Goal: Task Accomplishment & Management: Manage account settings

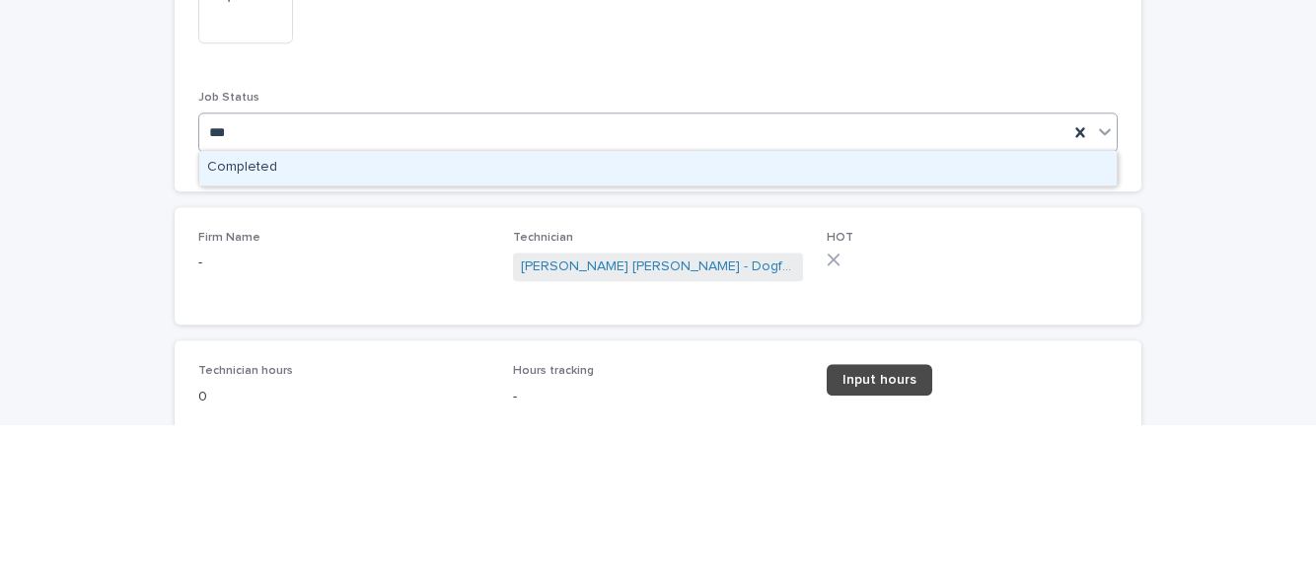
click at [841, 327] on div "Completed" at bounding box center [657, 327] width 917 height 35
type input "***"
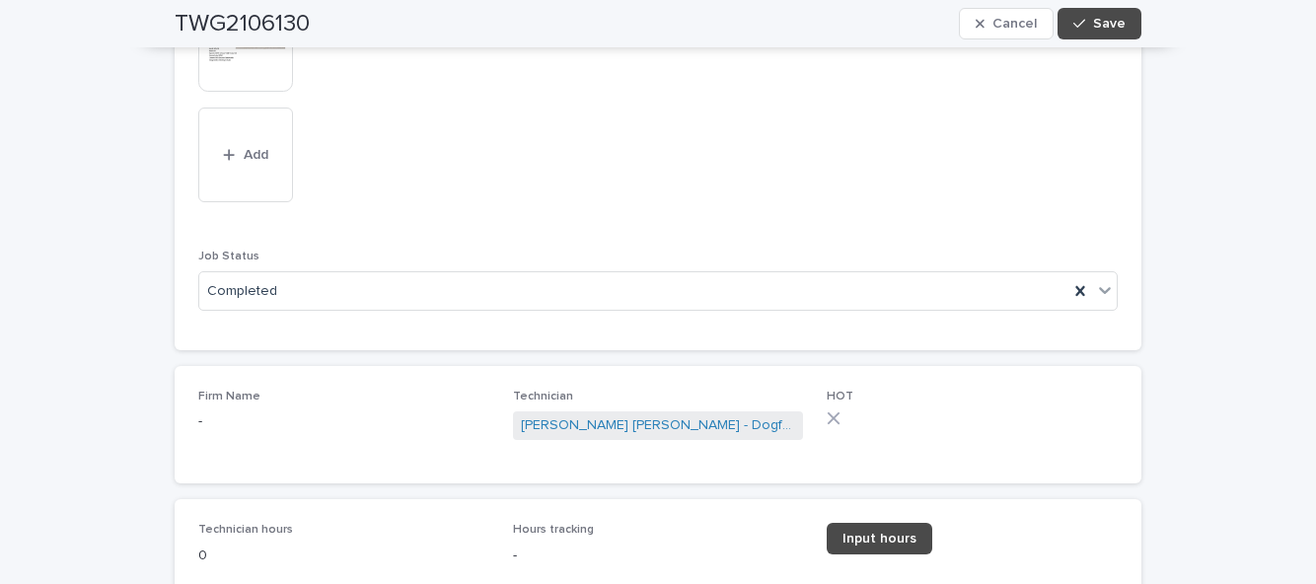
click at [892, 540] on span "Input hours" at bounding box center [879, 539] width 74 height 14
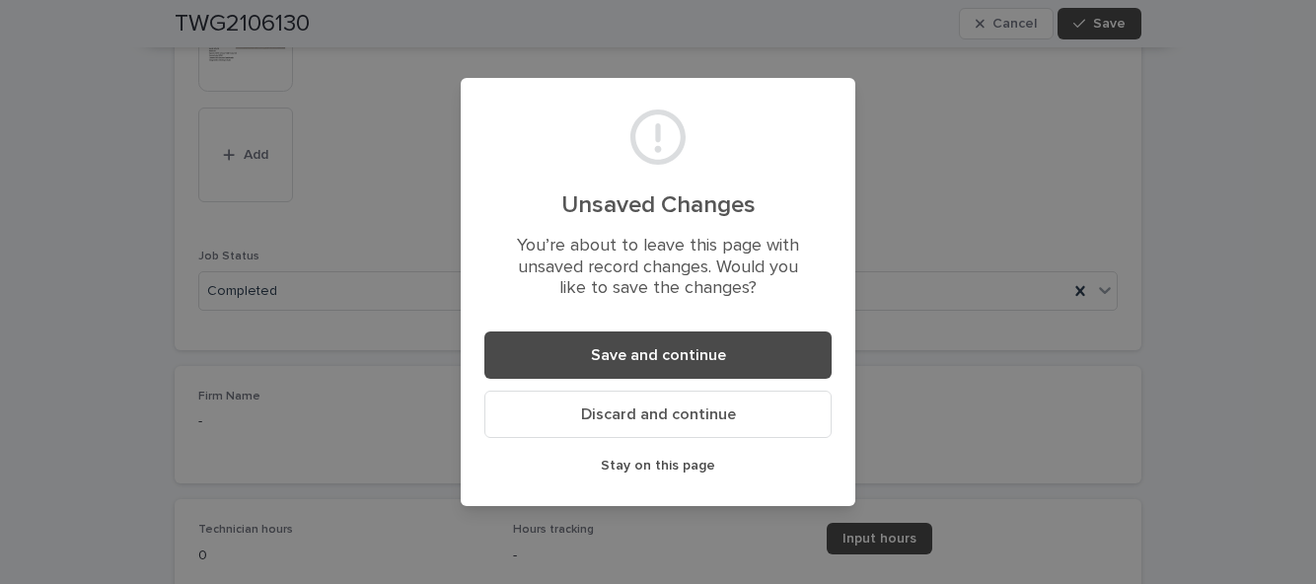
click at [733, 359] on button "Save and continue" at bounding box center [657, 354] width 347 height 47
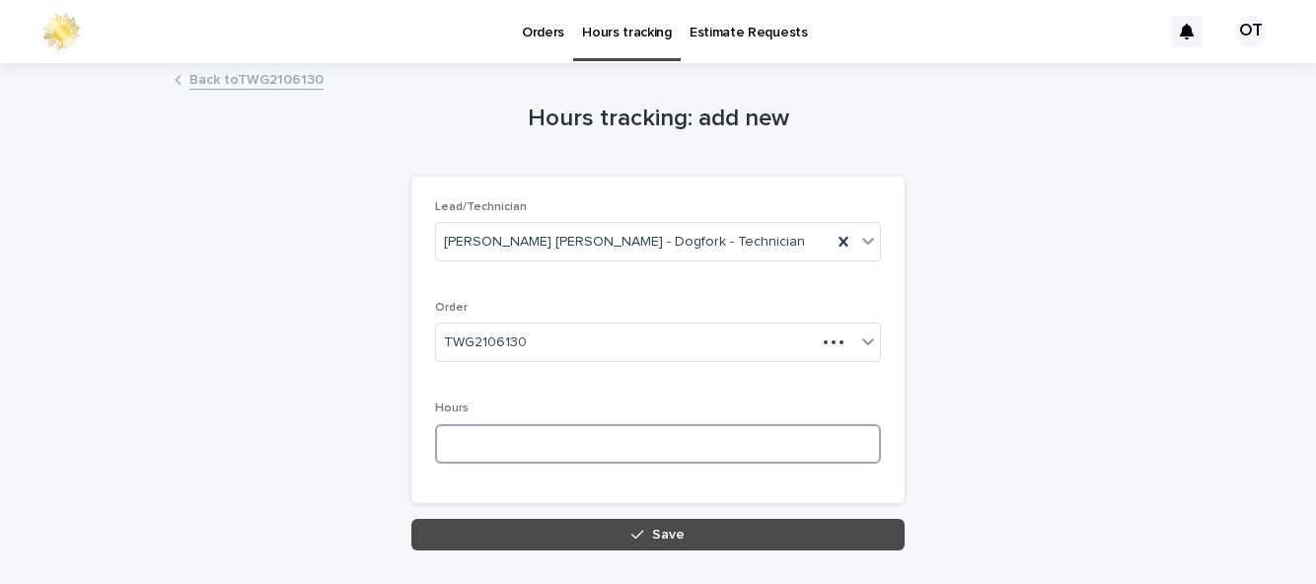
click at [612, 439] on input at bounding box center [658, 443] width 446 height 39
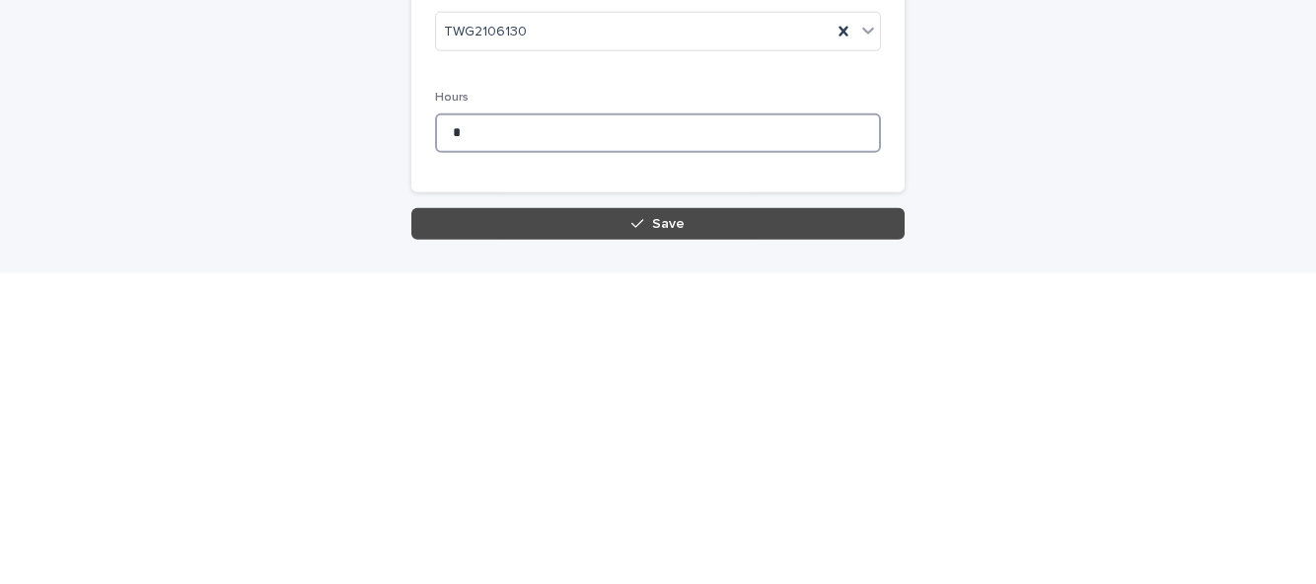
type input "*"
click at [777, 539] on button "Save" at bounding box center [657, 535] width 493 height 32
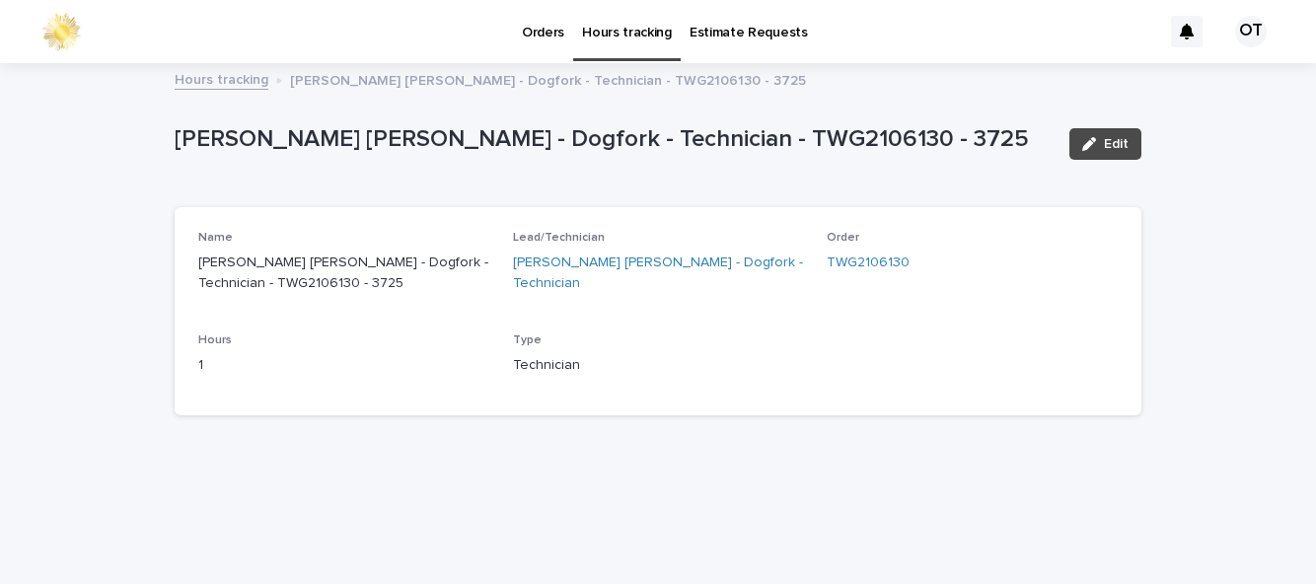
click at [531, 36] on p "Orders" at bounding box center [543, 20] width 42 height 41
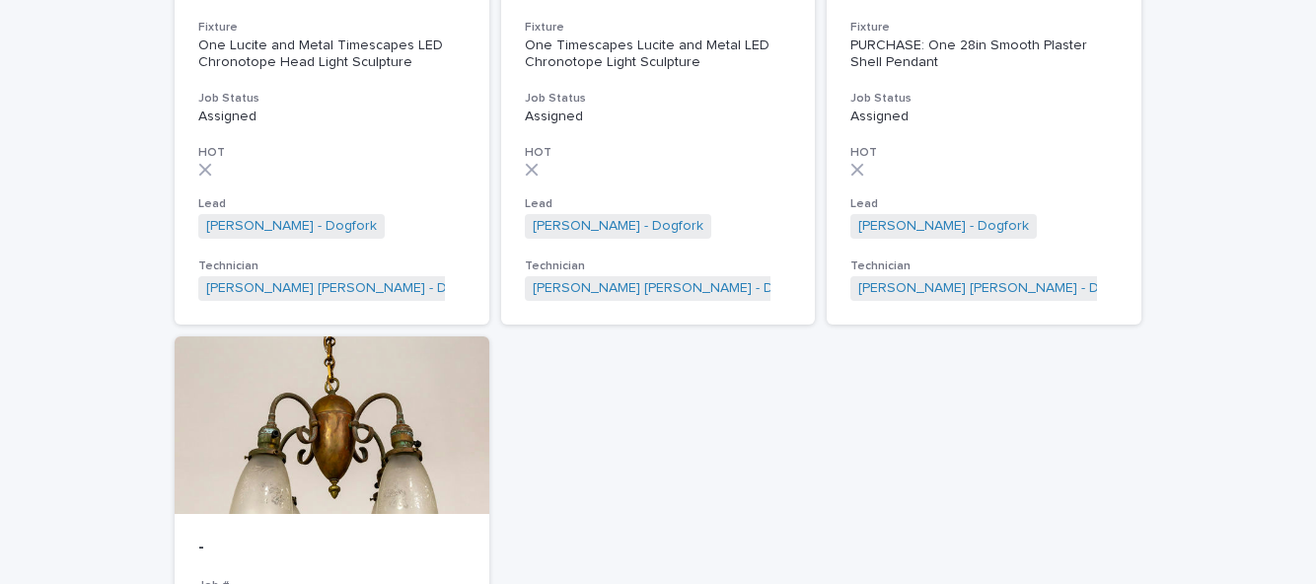
scroll to position [1531, 0]
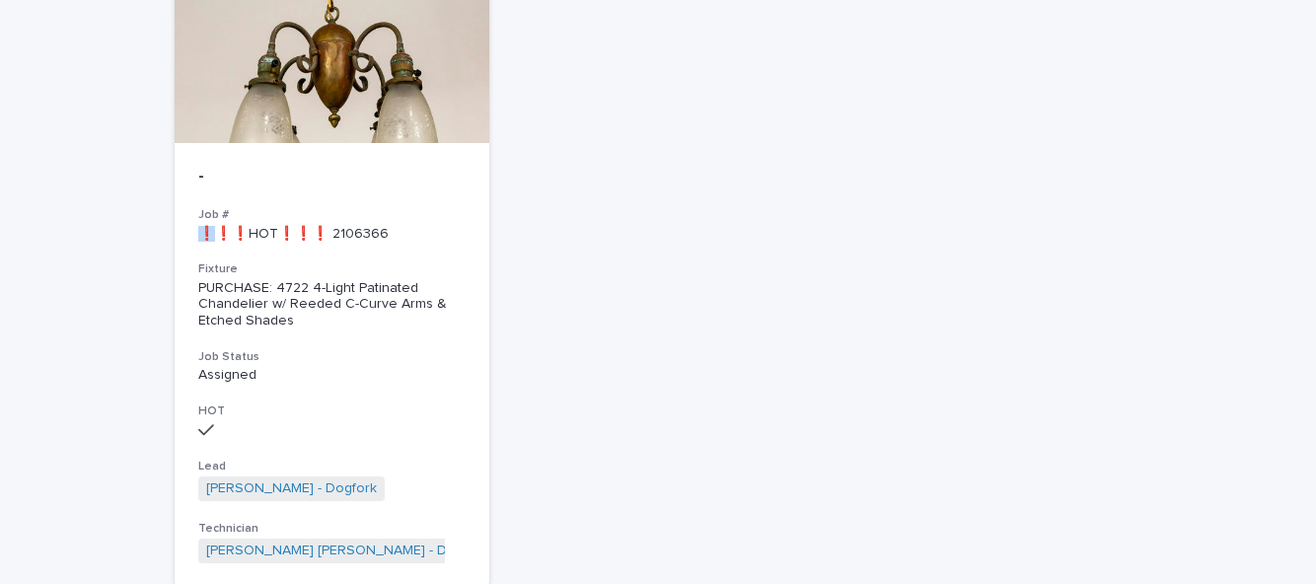
click at [398, 367] on p "Assigned" at bounding box center [331, 375] width 267 height 17
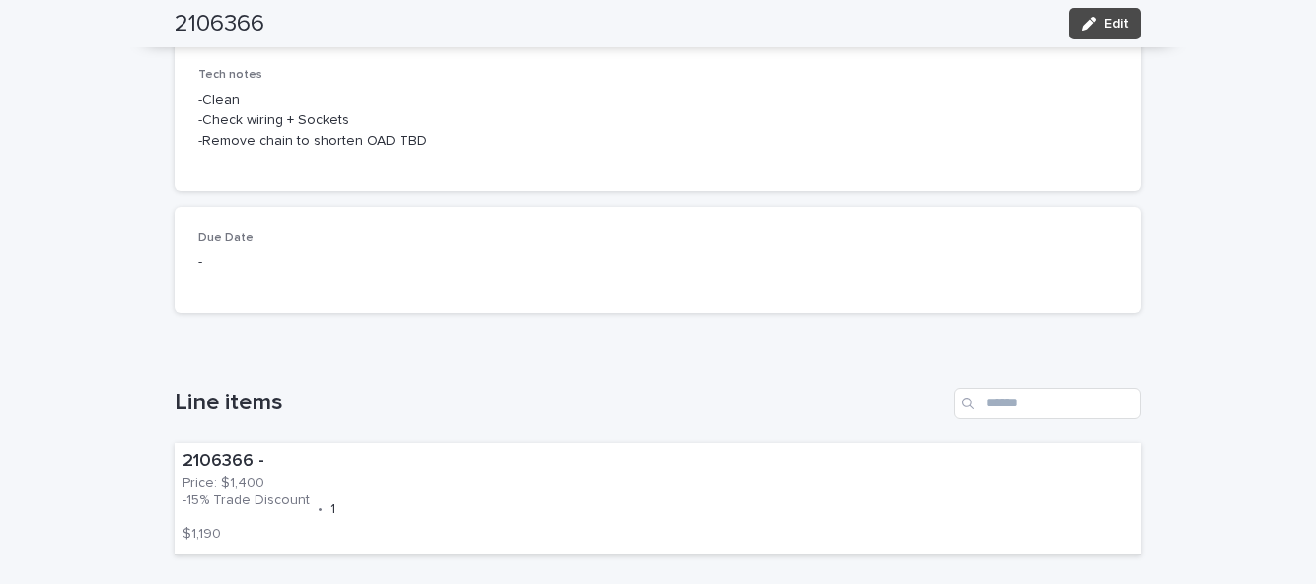
scroll to position [398, 0]
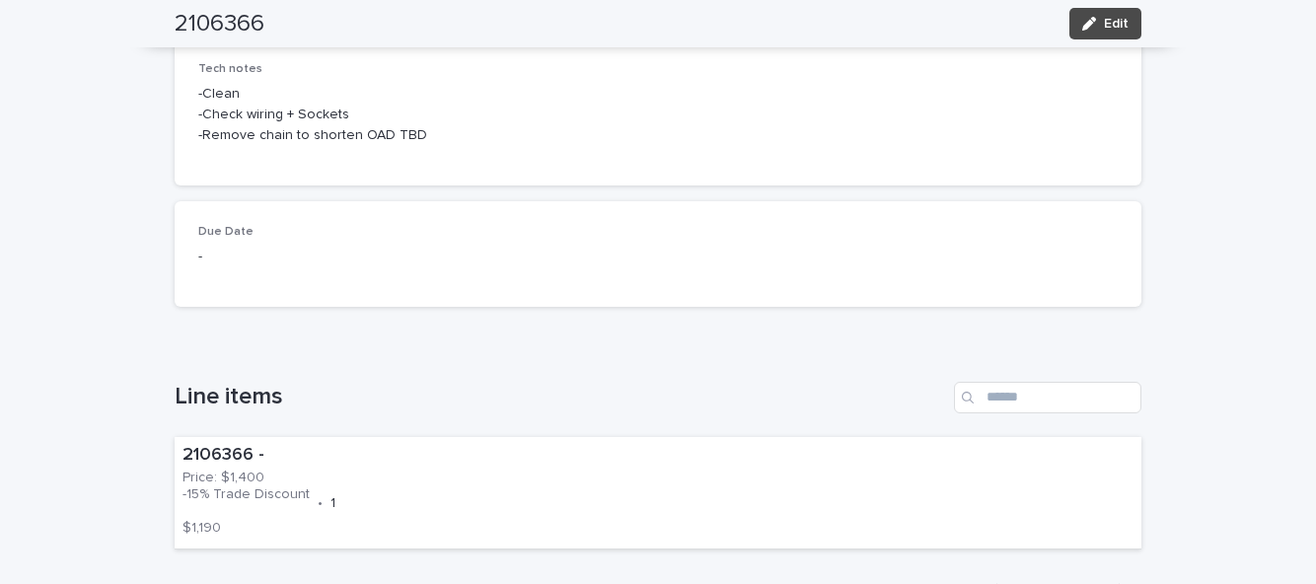
click at [647, 437] on div "2106366 - Price: $1,400 -15% Trade Discount $1,190 • 1" at bounding box center [658, 493] width 967 height 112
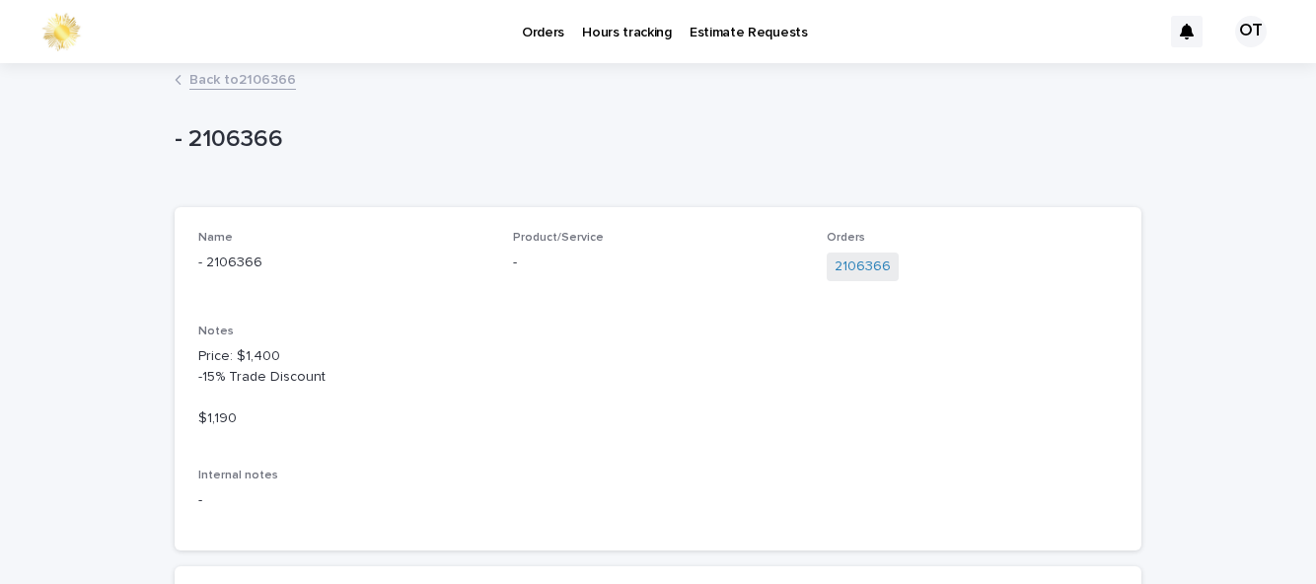
click at [199, 67] on link "Back to 2106366" at bounding box center [242, 78] width 107 height 23
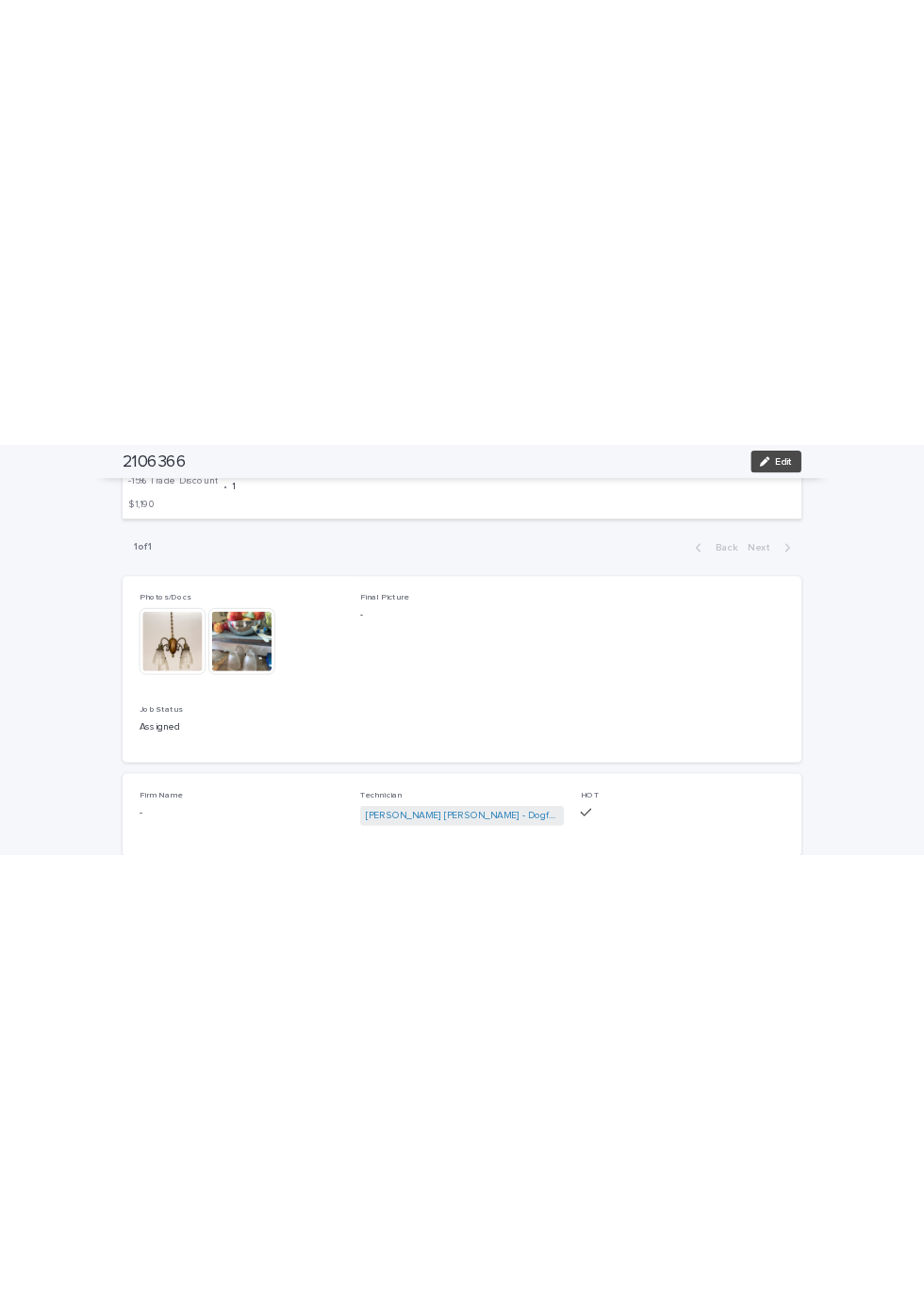
scroll to position [803, 0]
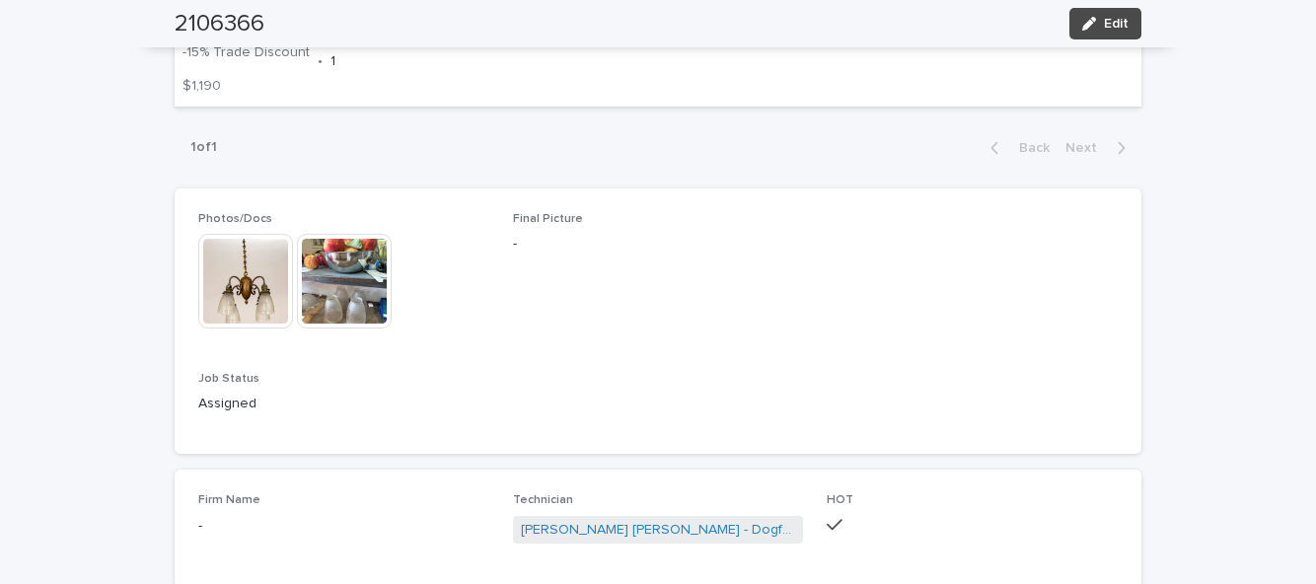
click at [251, 234] on img at bounding box center [245, 281] width 95 height 95
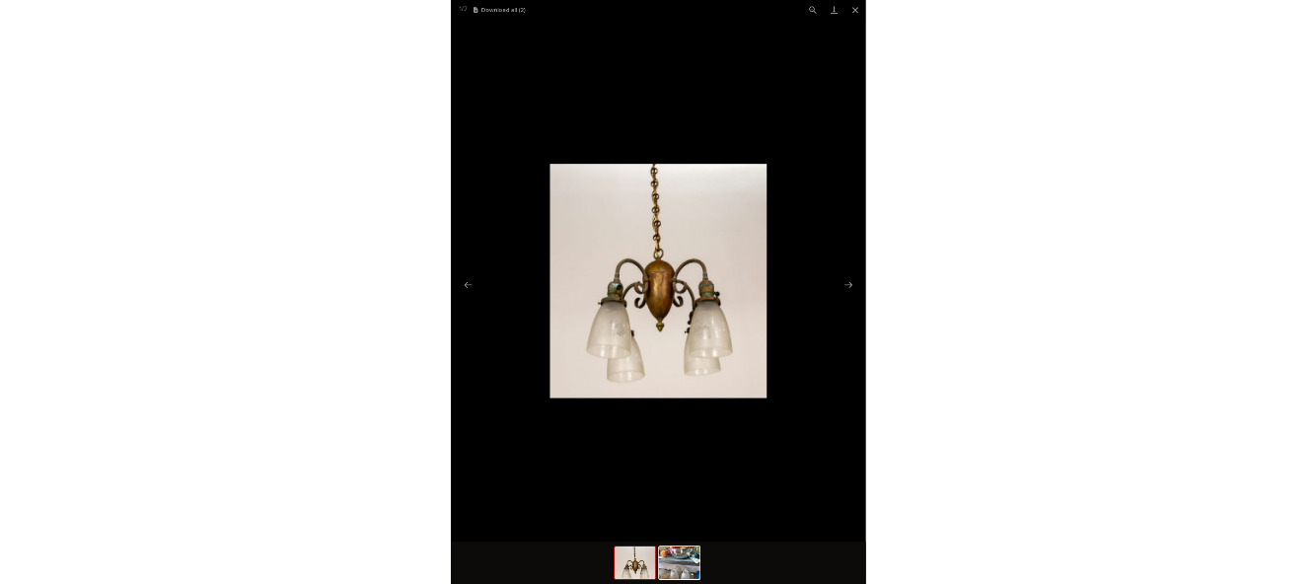
scroll to position [37, 0]
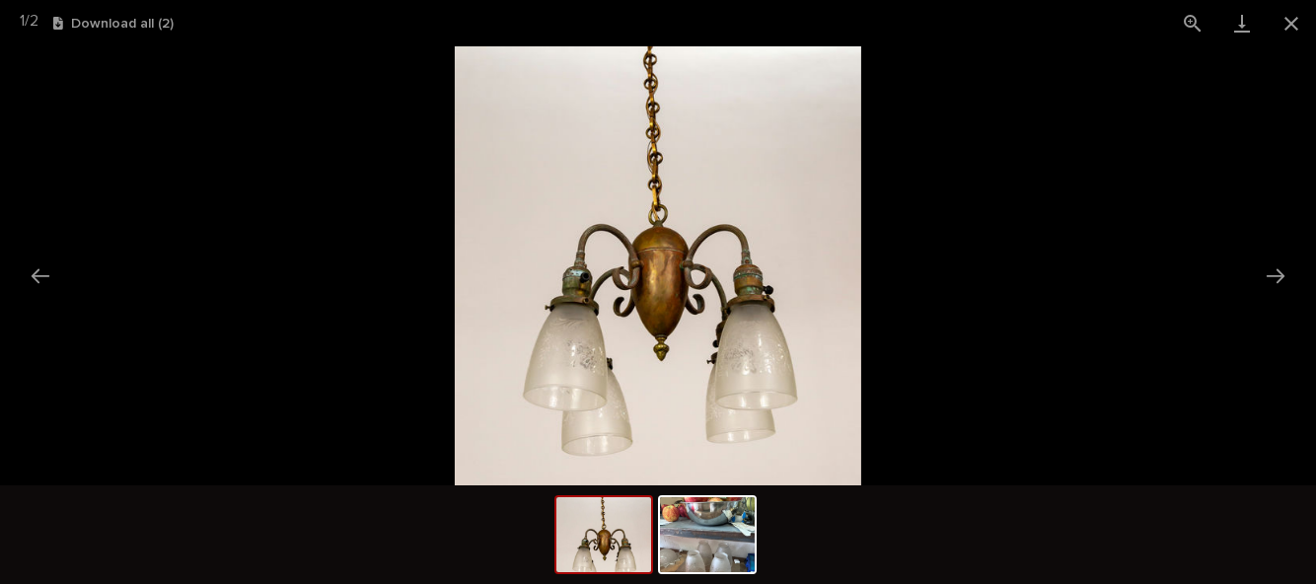
click at [1286, 30] on button "Close gallery" at bounding box center [1290, 23] width 49 height 46
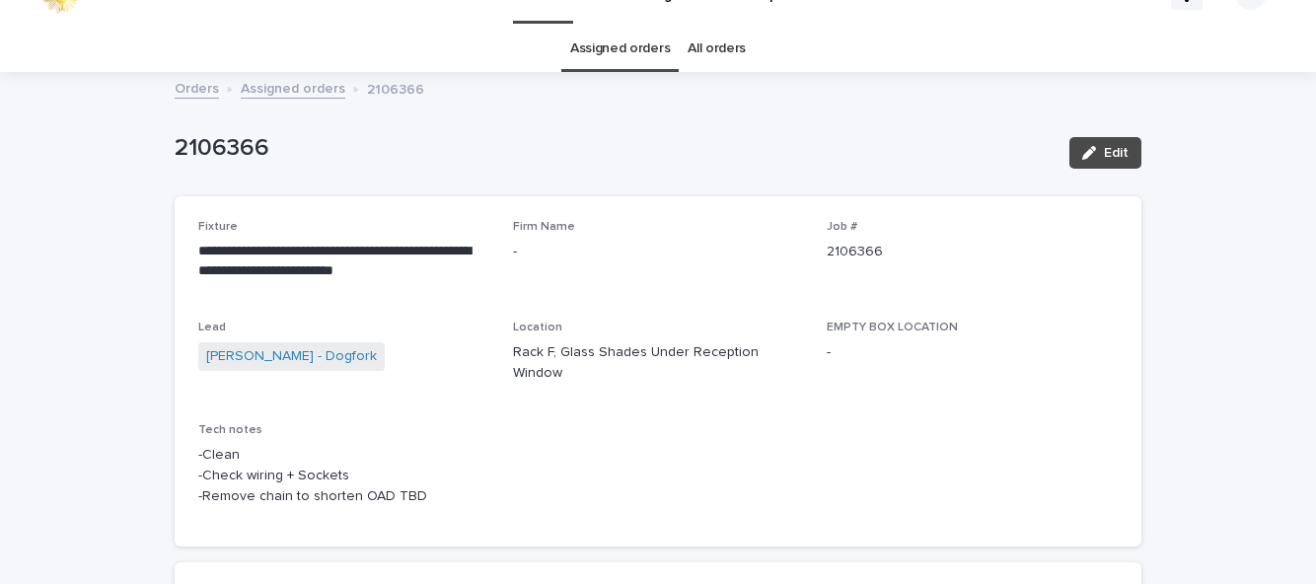
click at [1111, 146] on span "Edit" at bounding box center [1116, 153] width 25 height 14
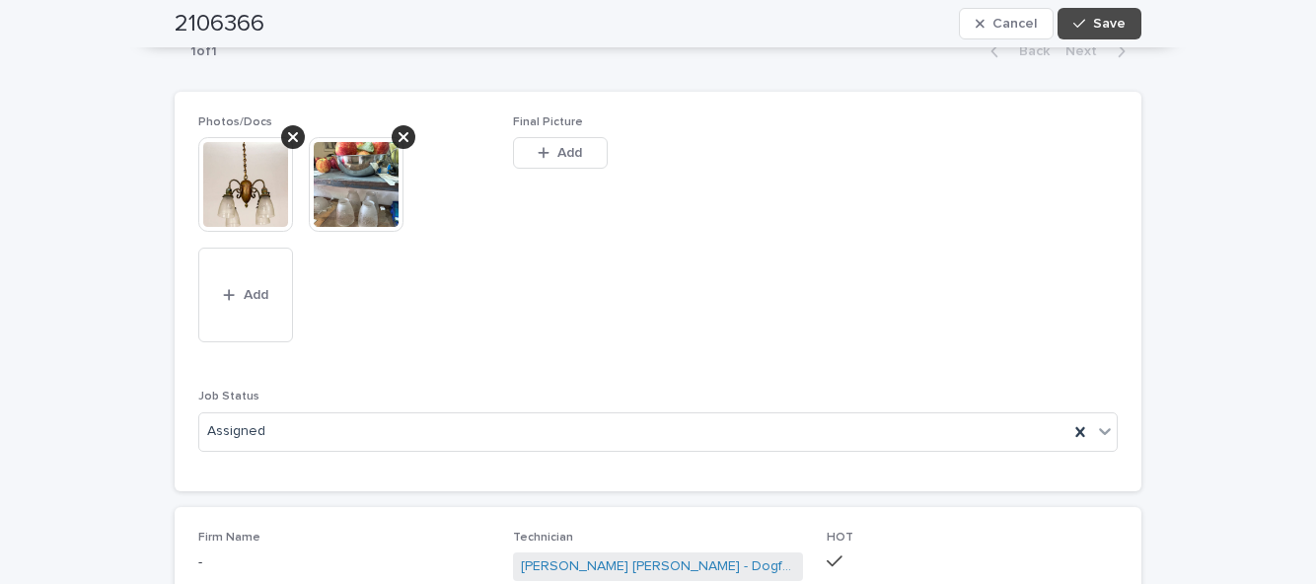
scroll to position [953, 0]
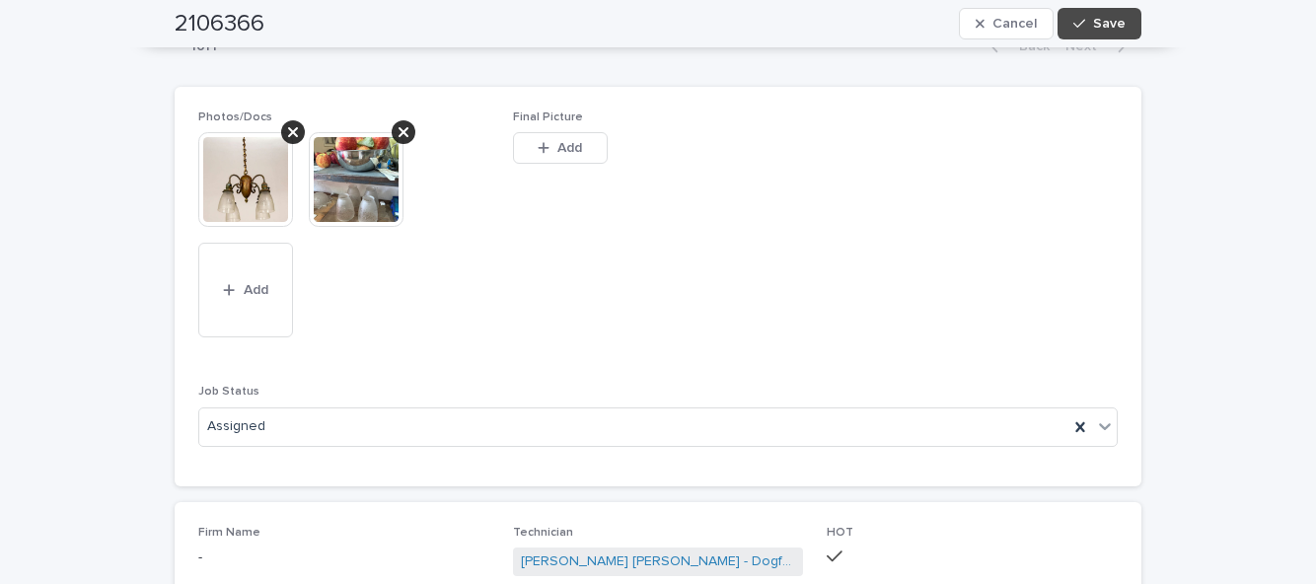
click at [565, 141] on span "Add" at bounding box center [569, 148] width 25 height 14
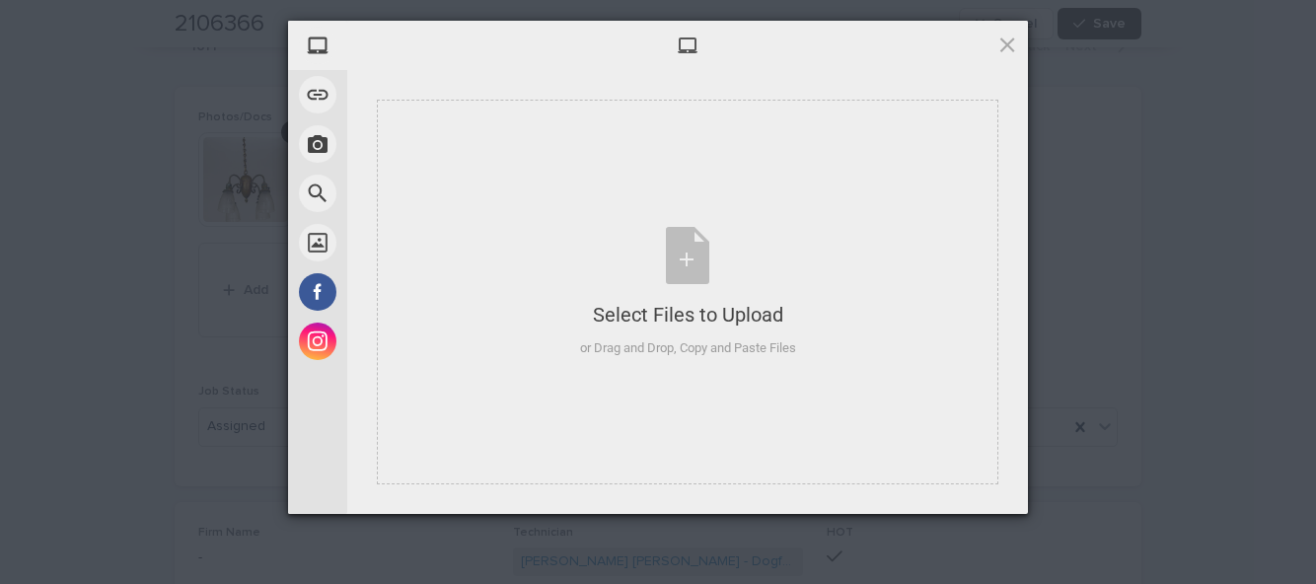
click at [715, 378] on div "Select Files to Upload or Drag and Drop, Copy and Paste Files" at bounding box center [687, 292] width 621 height 385
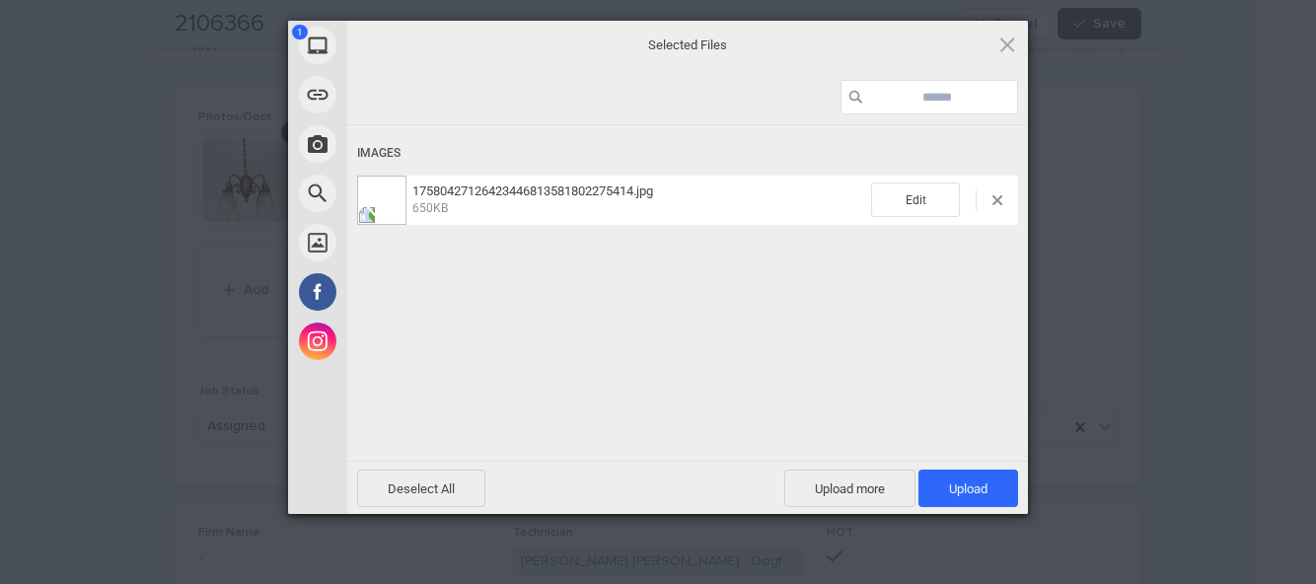
click at [984, 491] on span "Upload 1" at bounding box center [968, 488] width 38 height 15
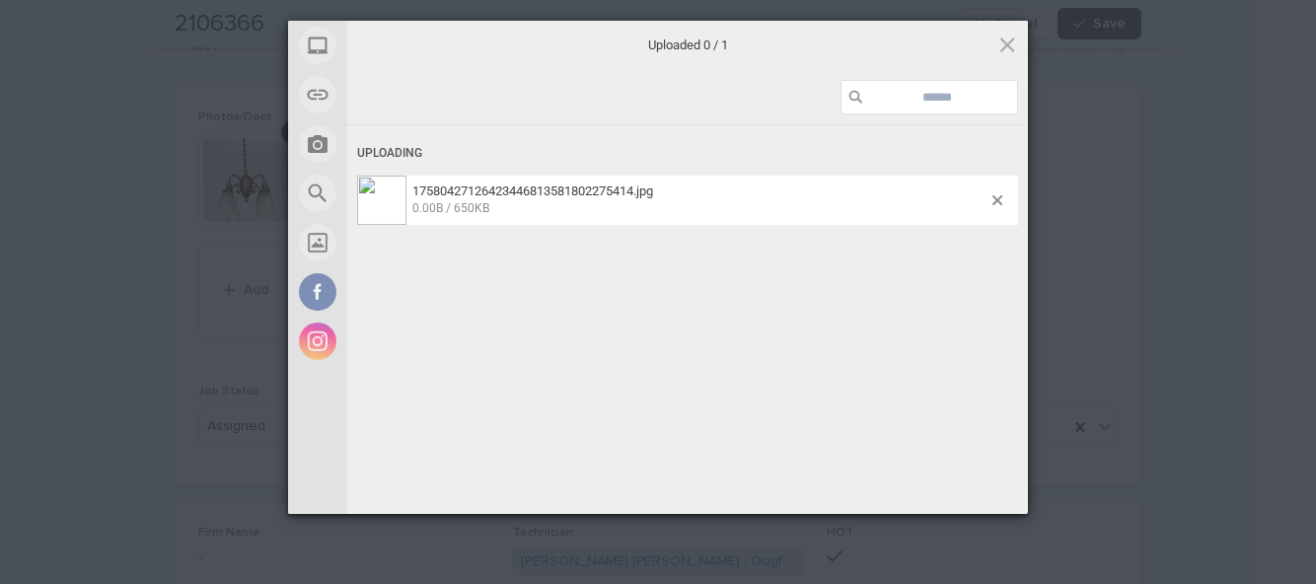
click at [801, 351] on div "Uploading 17580427126423446813581802275414.jpg 0.00B / 650KB" at bounding box center [687, 322] width 681 height 395
click at [812, 192] on span "17580427126423446813581802275414.jpg 0.00B / 650KB" at bounding box center [699, 199] width 586 height 33
click at [1009, 38] on span at bounding box center [1007, 45] width 22 height 22
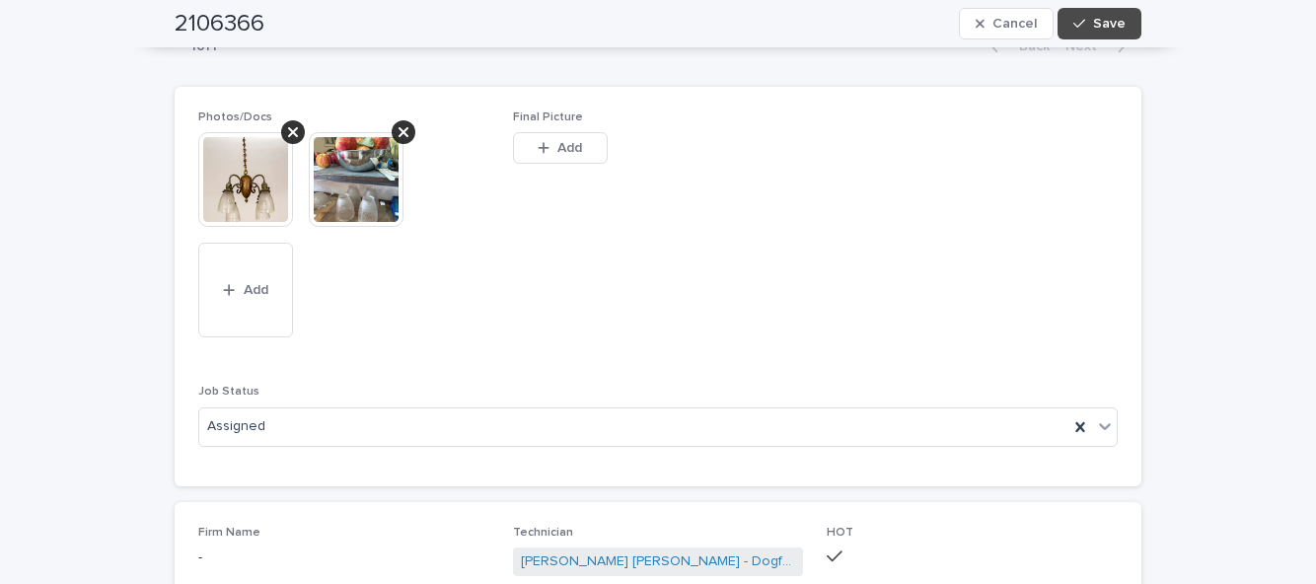
click at [583, 132] on button "Add" at bounding box center [560, 148] width 95 height 32
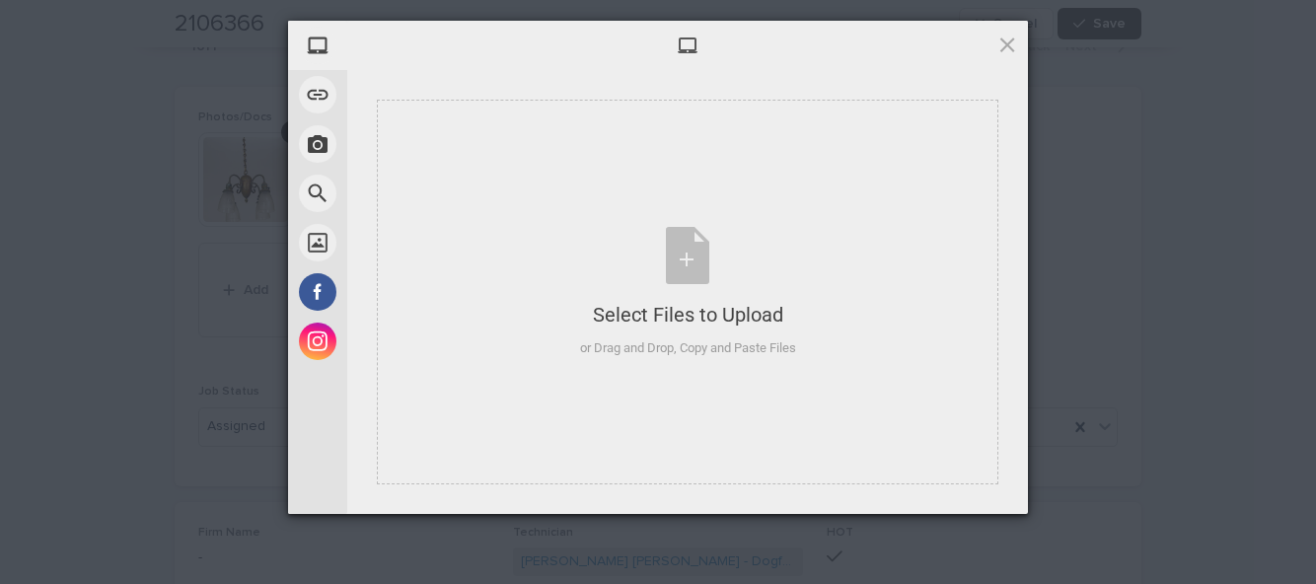
click at [749, 268] on div "Select Files to Upload or Drag and Drop, Copy and Paste Files" at bounding box center [688, 292] width 216 height 131
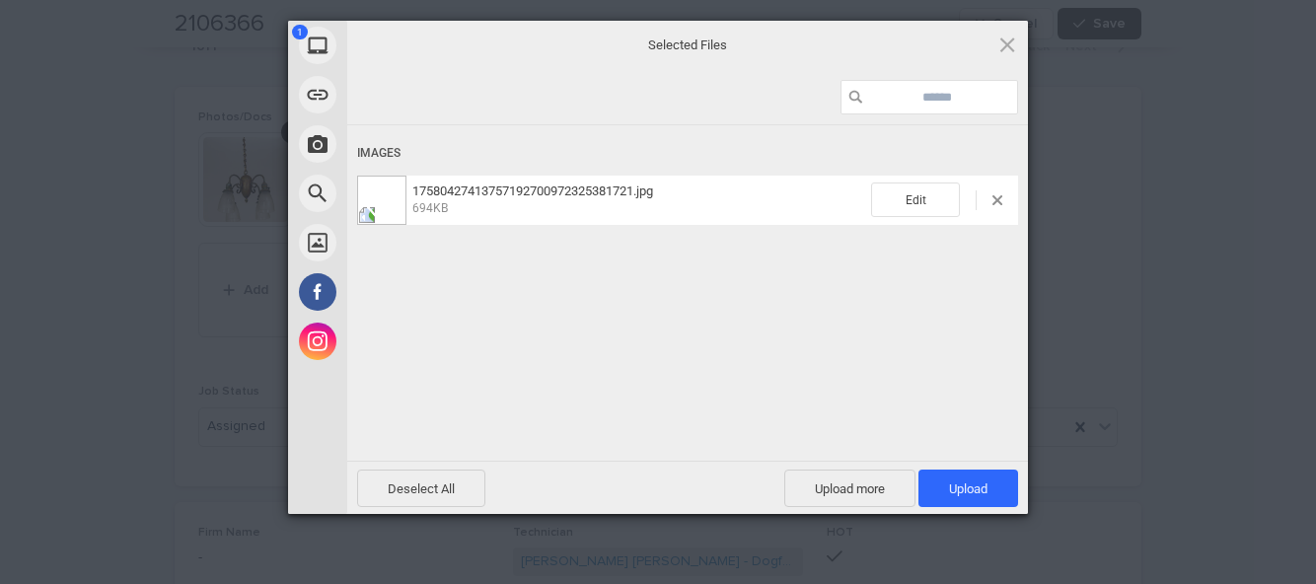
click at [971, 497] on span "Upload 1" at bounding box center [968, 487] width 100 height 37
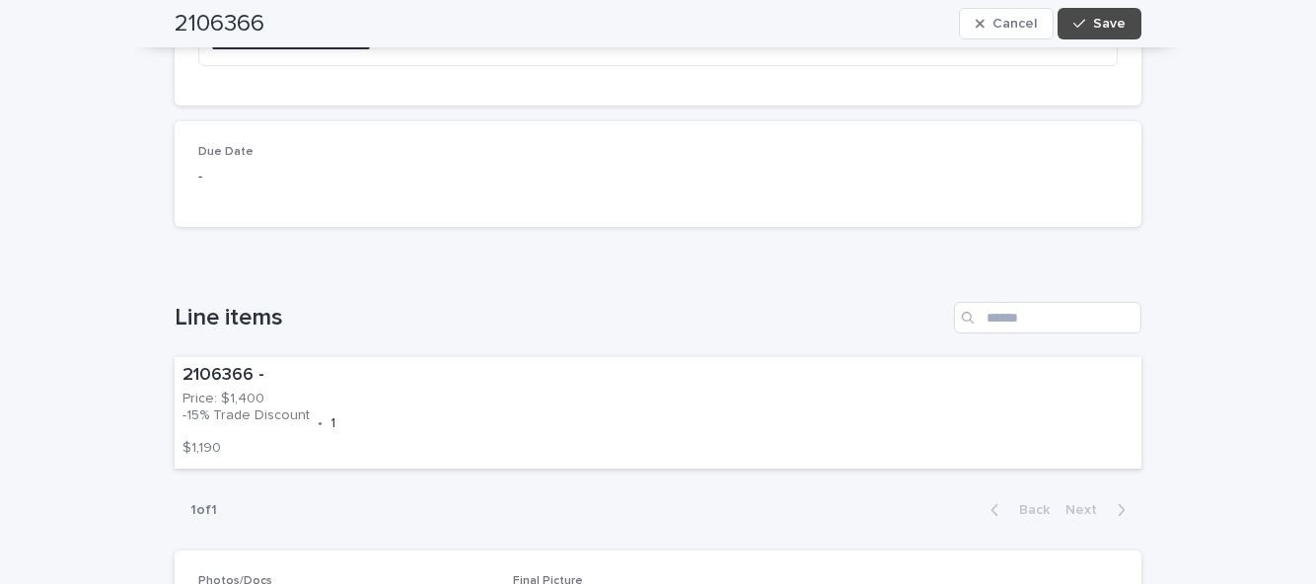
scroll to position [0, 0]
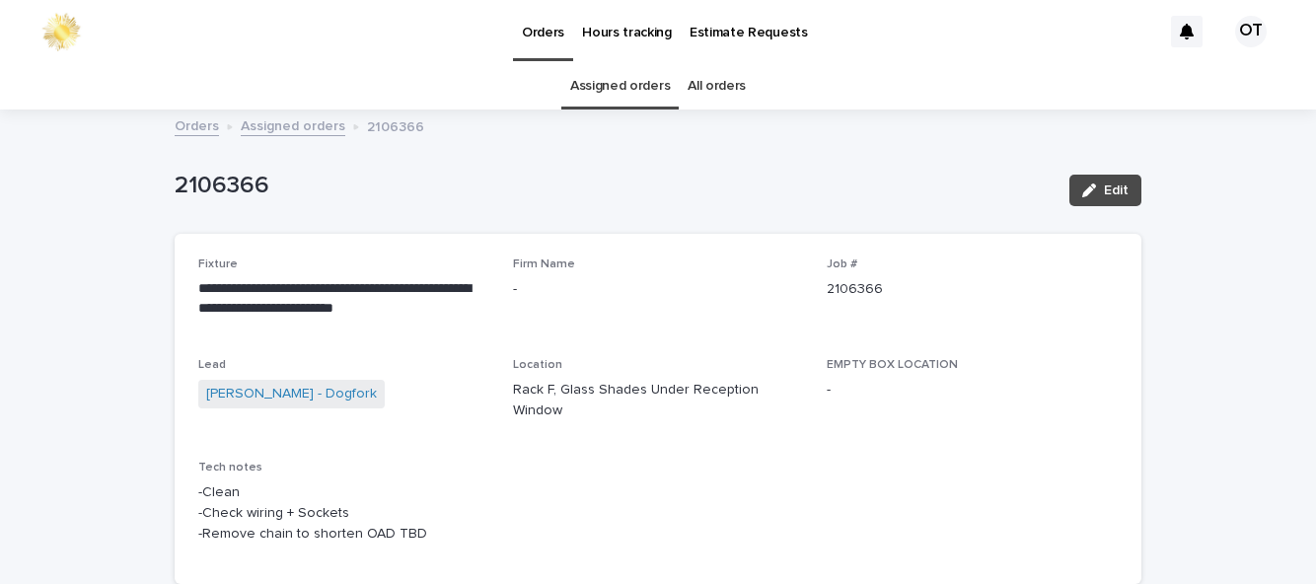
click at [1118, 175] on button "Edit" at bounding box center [1105, 191] width 72 height 32
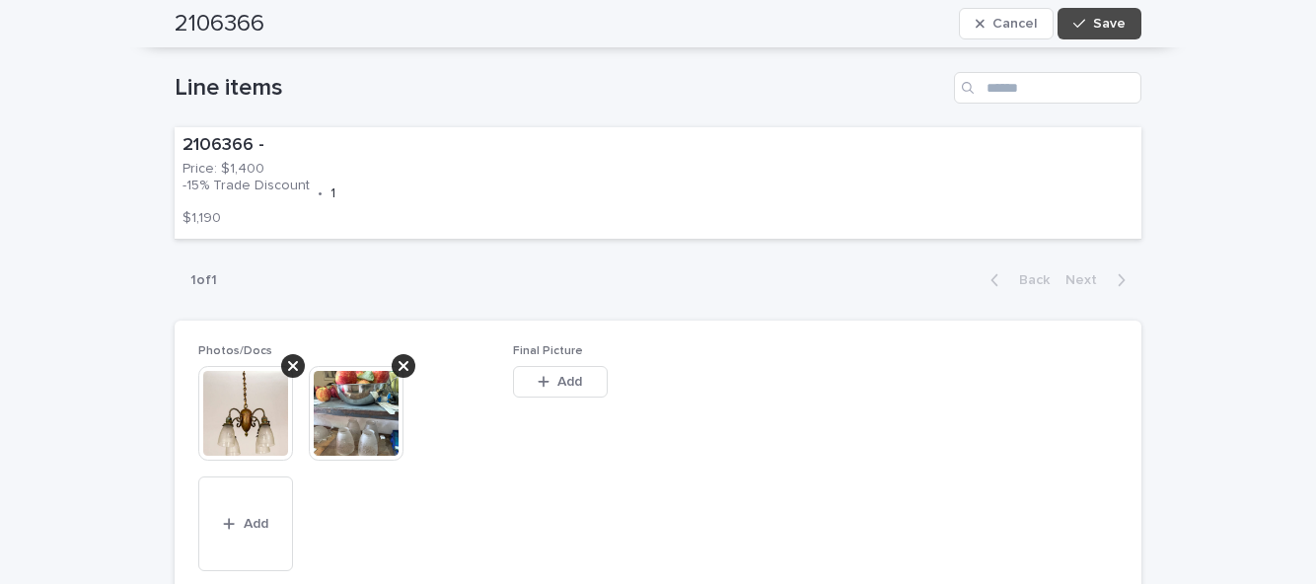
scroll to position [718, 0]
click at [552, 376] on div "button" at bounding box center [548, 383] width 20 height 14
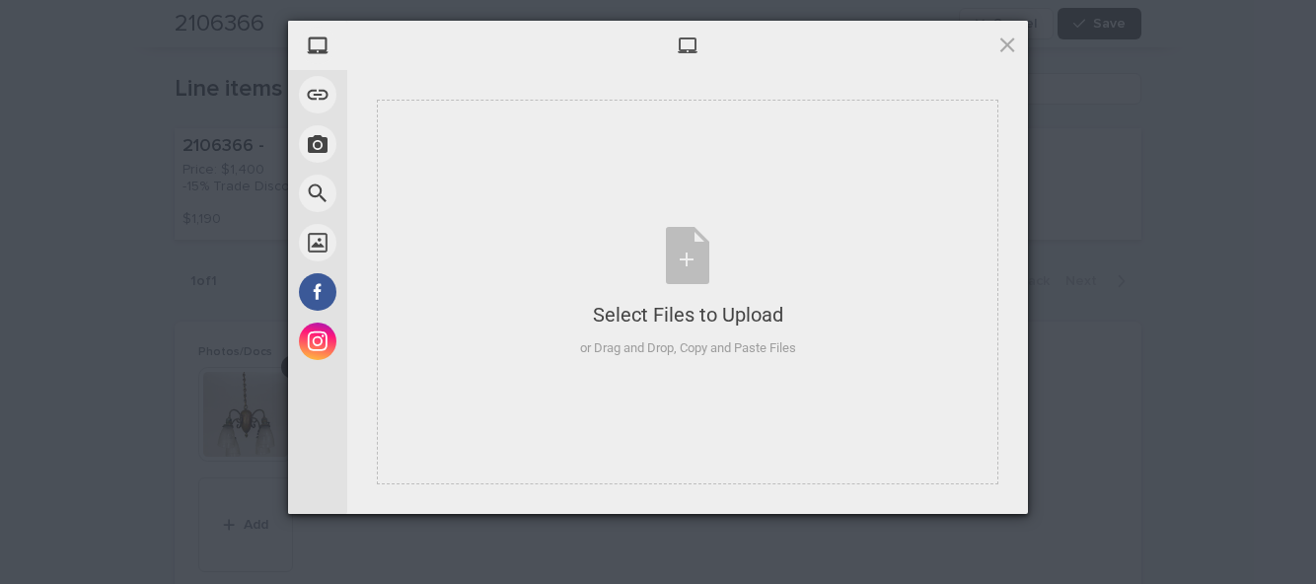
click at [673, 369] on div "Select Files to Upload or Drag and Drop, Copy and Paste Files" at bounding box center [687, 292] width 621 height 385
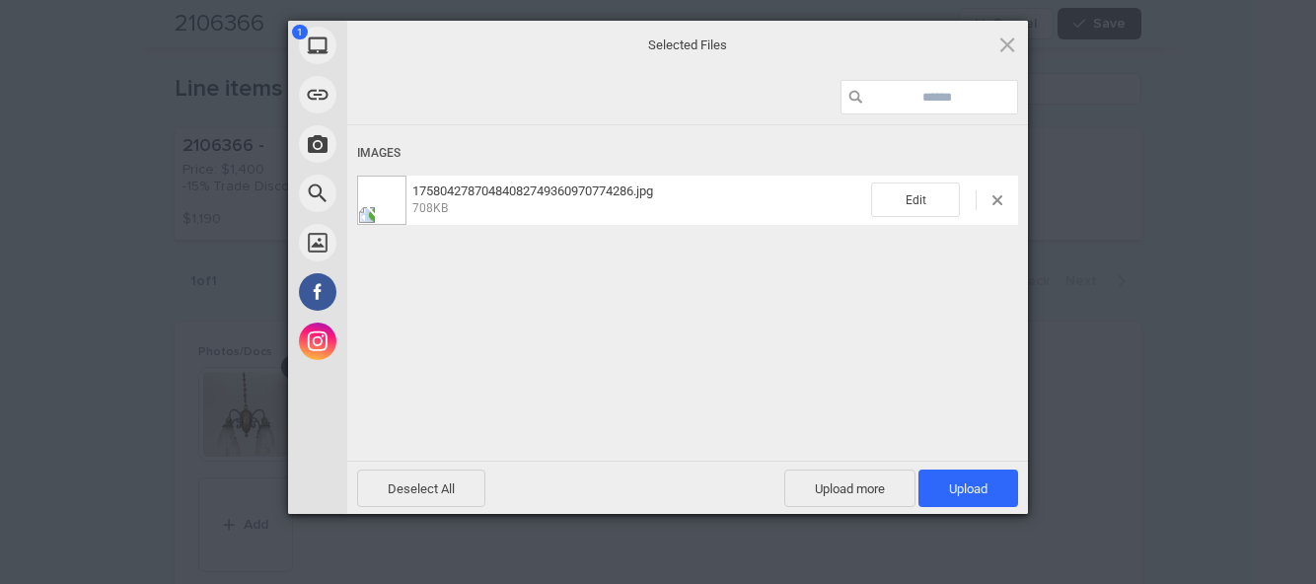
click at [982, 494] on span "Upload 1" at bounding box center [968, 488] width 38 height 15
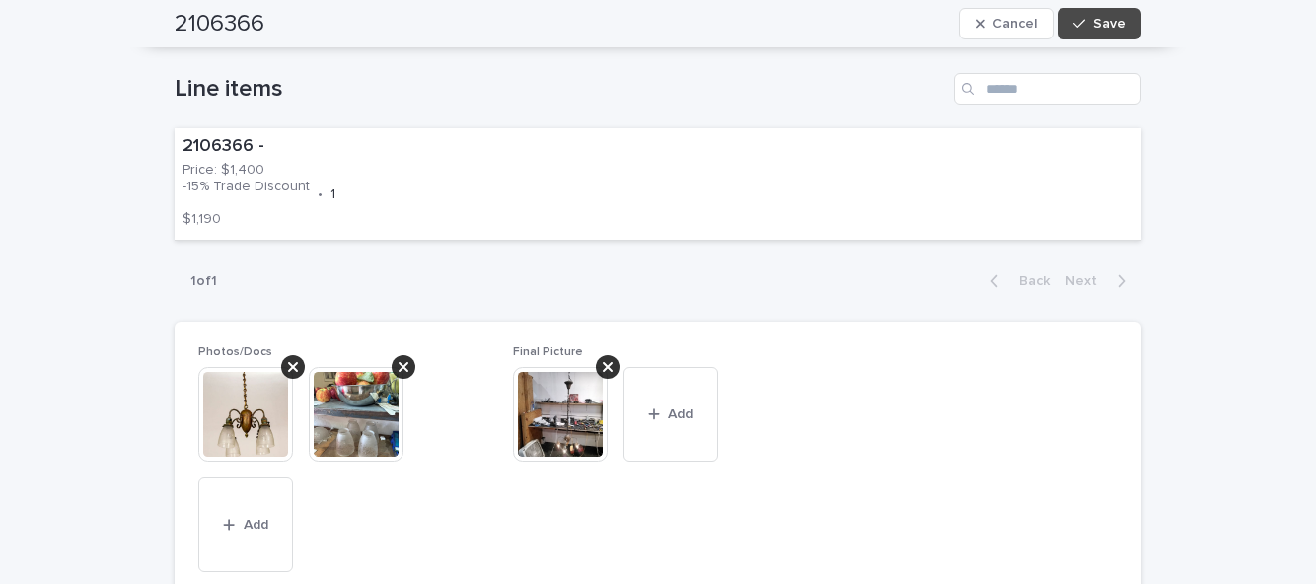
click at [1110, 24] on span "Save" at bounding box center [1109, 24] width 33 height 14
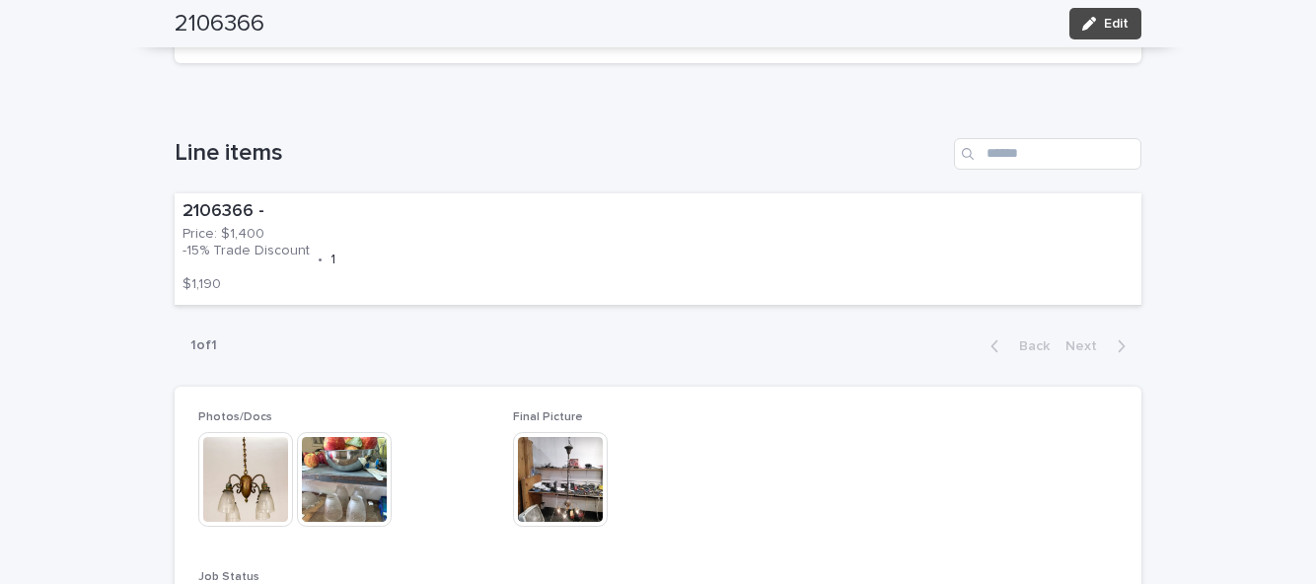
scroll to position [0, 0]
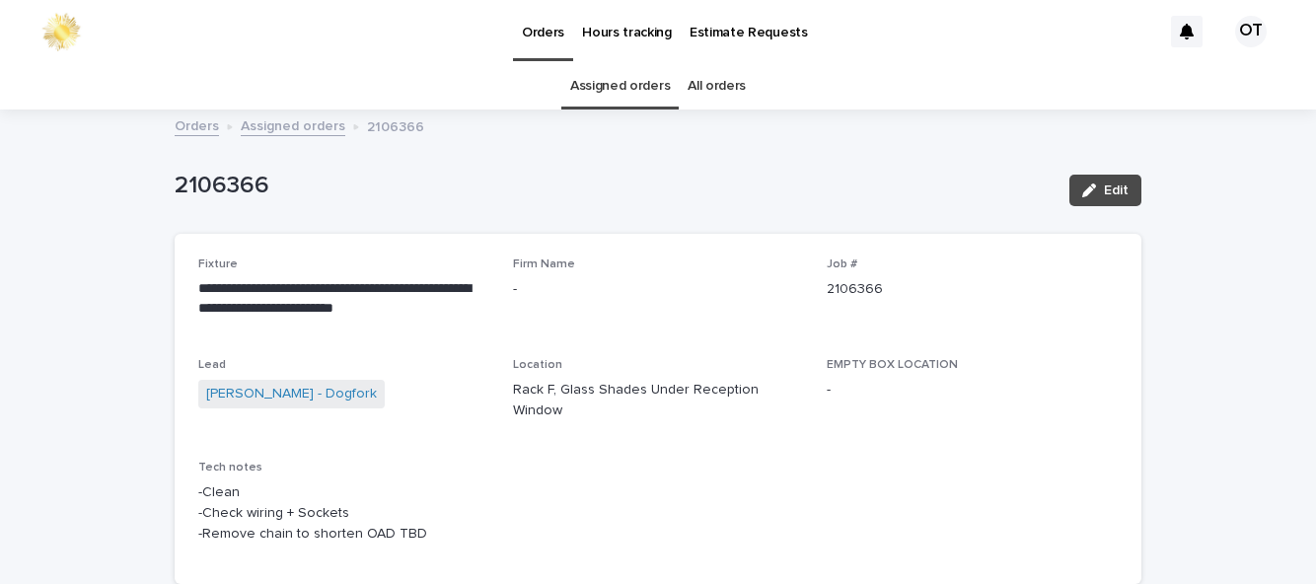
click at [1120, 189] on span "Edit" at bounding box center [1116, 190] width 25 height 14
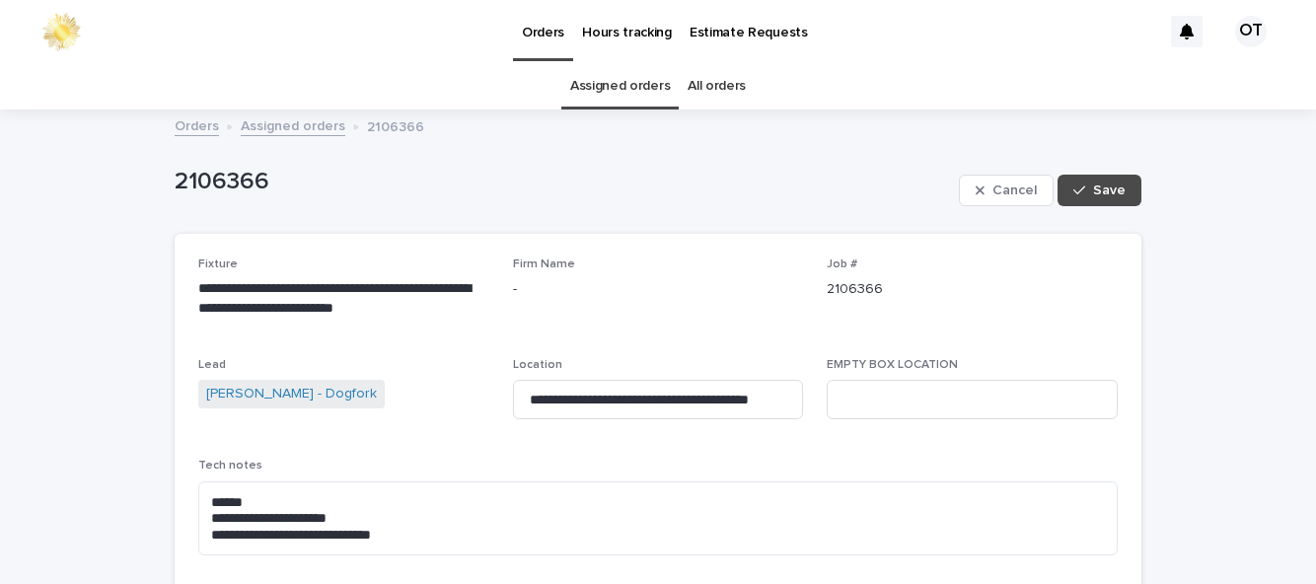
click at [1115, 205] on button "Save" at bounding box center [1099, 191] width 84 height 32
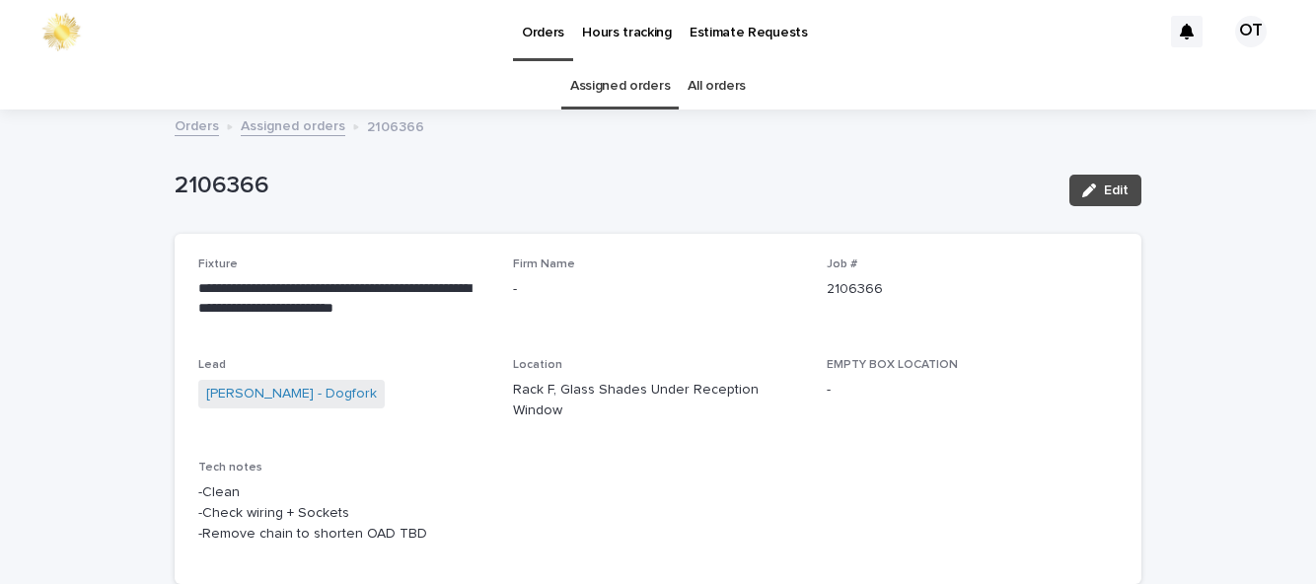
click at [1107, 199] on button "Edit" at bounding box center [1105, 191] width 72 height 32
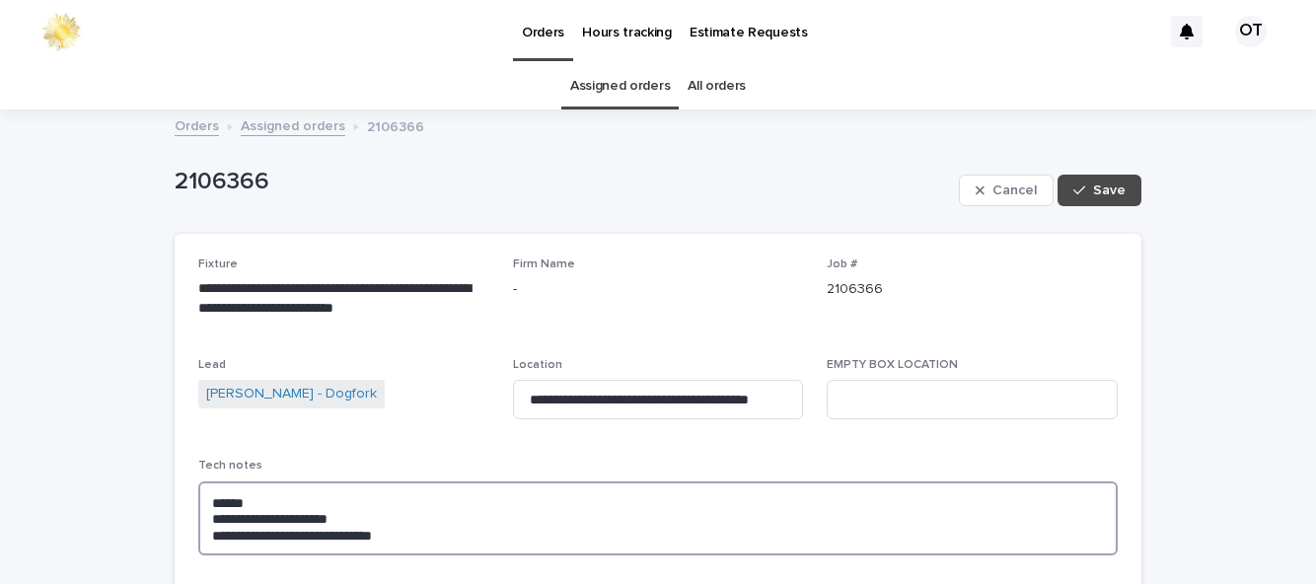
click at [211, 493] on textarea "**********" at bounding box center [657, 518] width 919 height 74
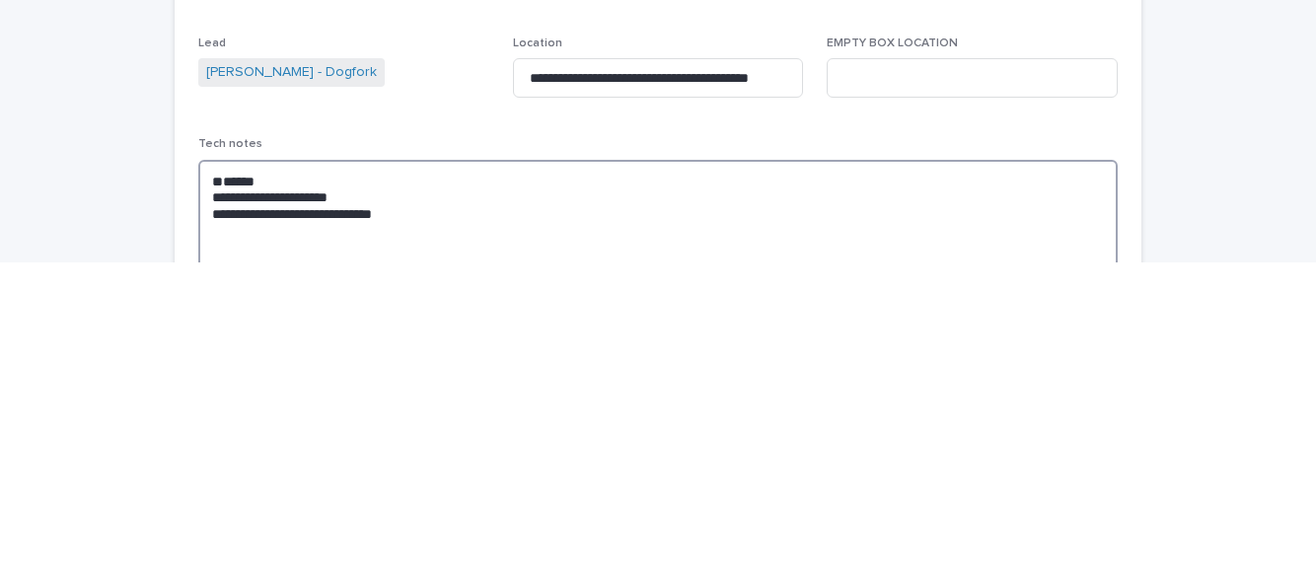
click at [223, 500] on textarea "**********" at bounding box center [657, 535] width 919 height 108
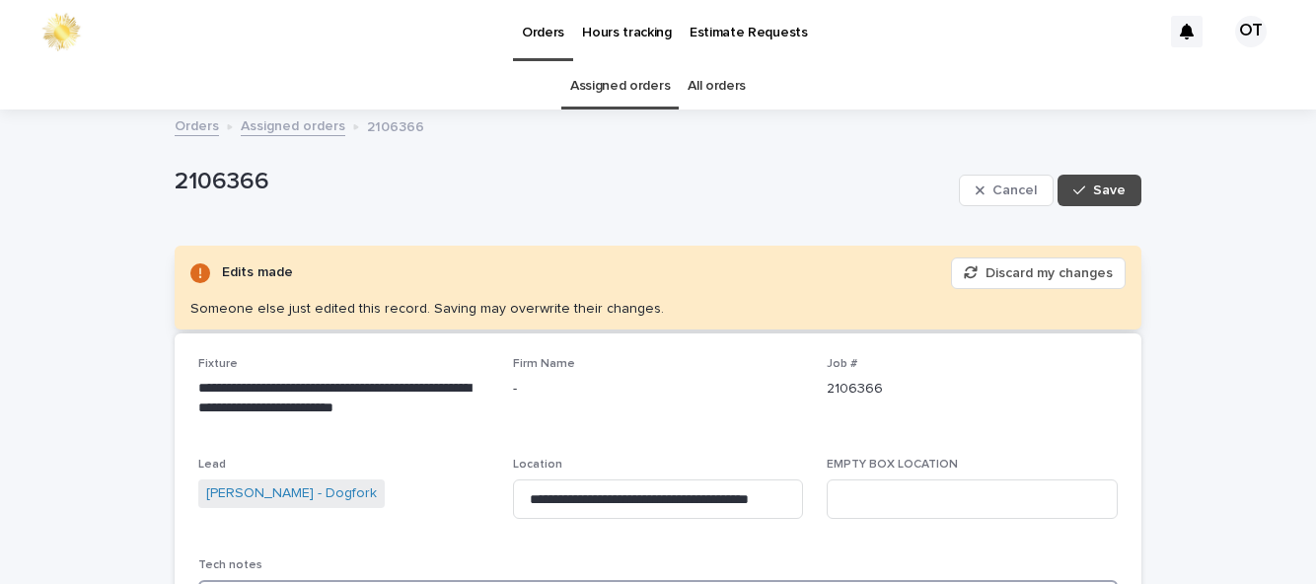
type textarea "**********"
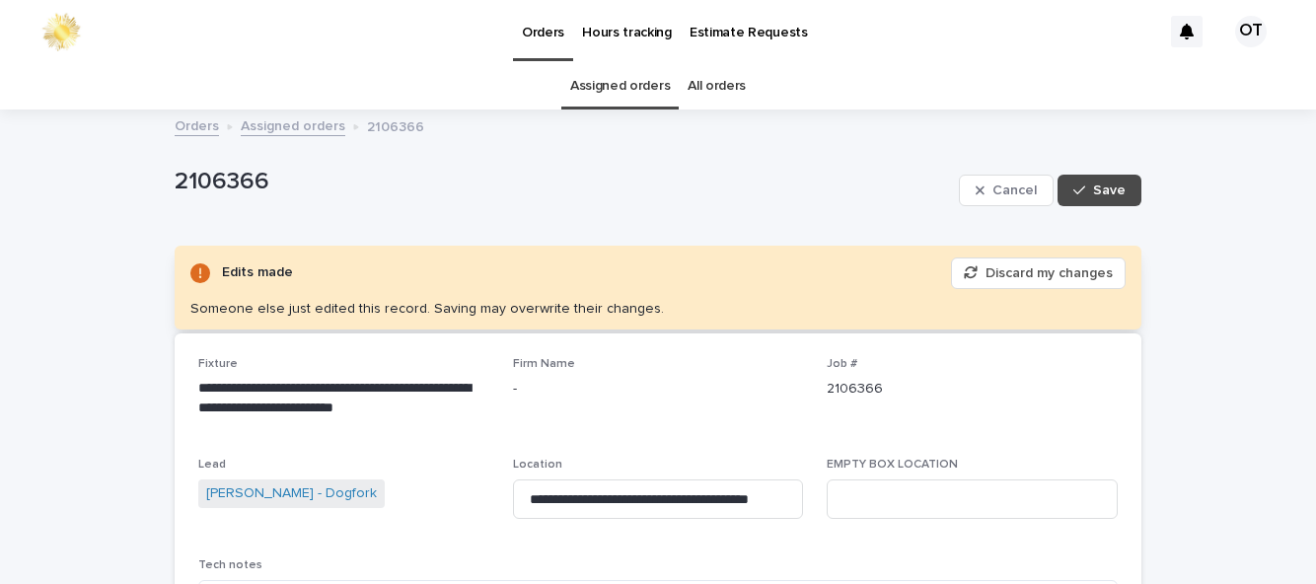
click at [1104, 178] on button "Save" at bounding box center [1099, 191] width 84 height 32
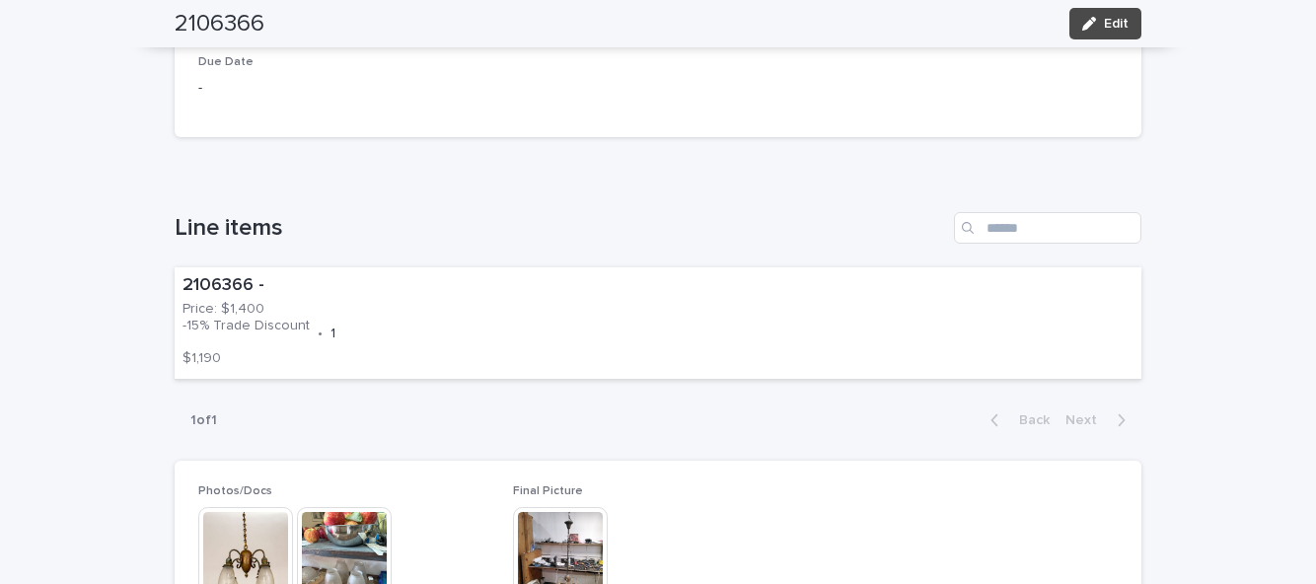
scroll to position [466, 0]
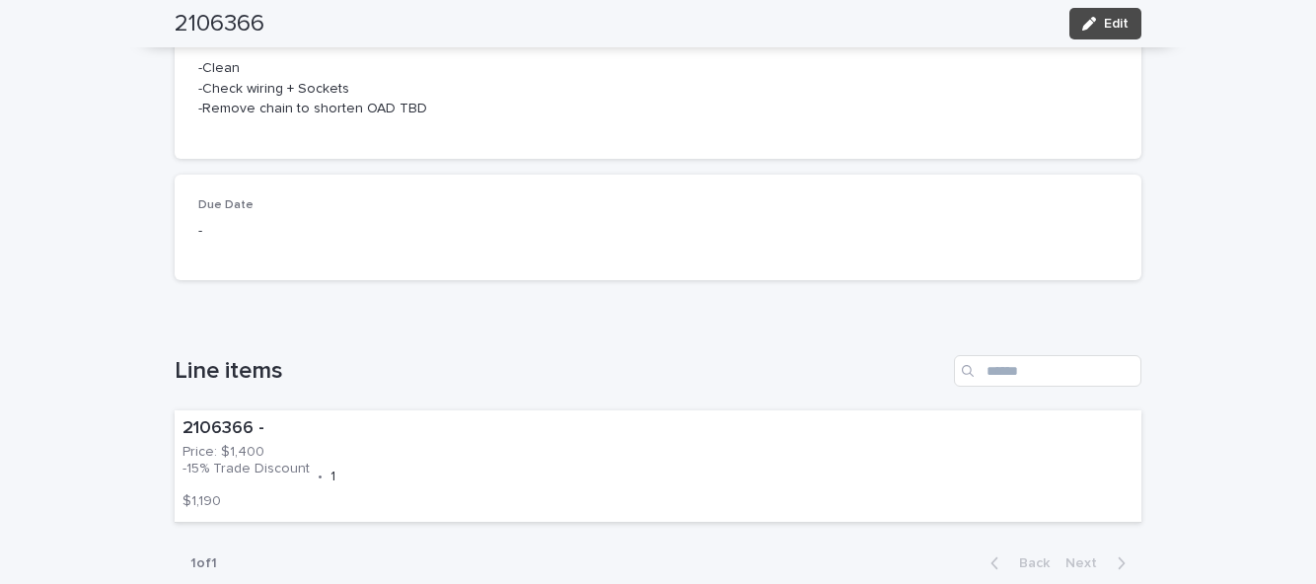
click at [212, 221] on p "-" at bounding box center [343, 231] width 291 height 21
click at [479, 475] on div "2106366 - Price: $1,400 -15% Trade Discount $1,190 • 1" at bounding box center [658, 466] width 967 height 112
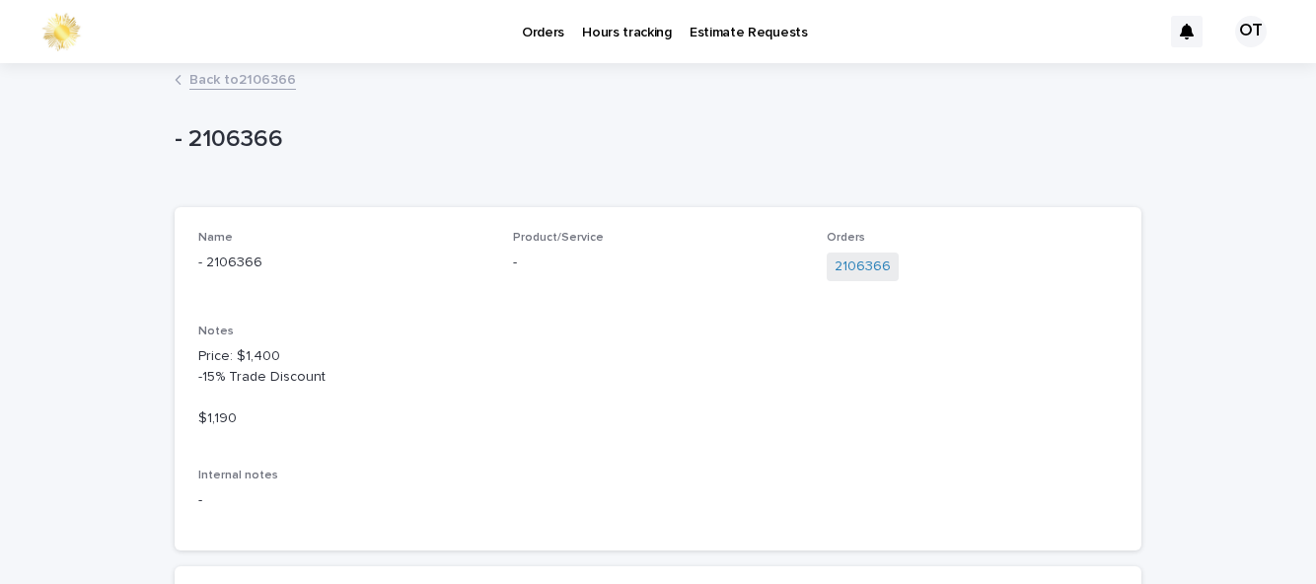
click at [251, 67] on link "Back to 2106366" at bounding box center [242, 78] width 107 height 23
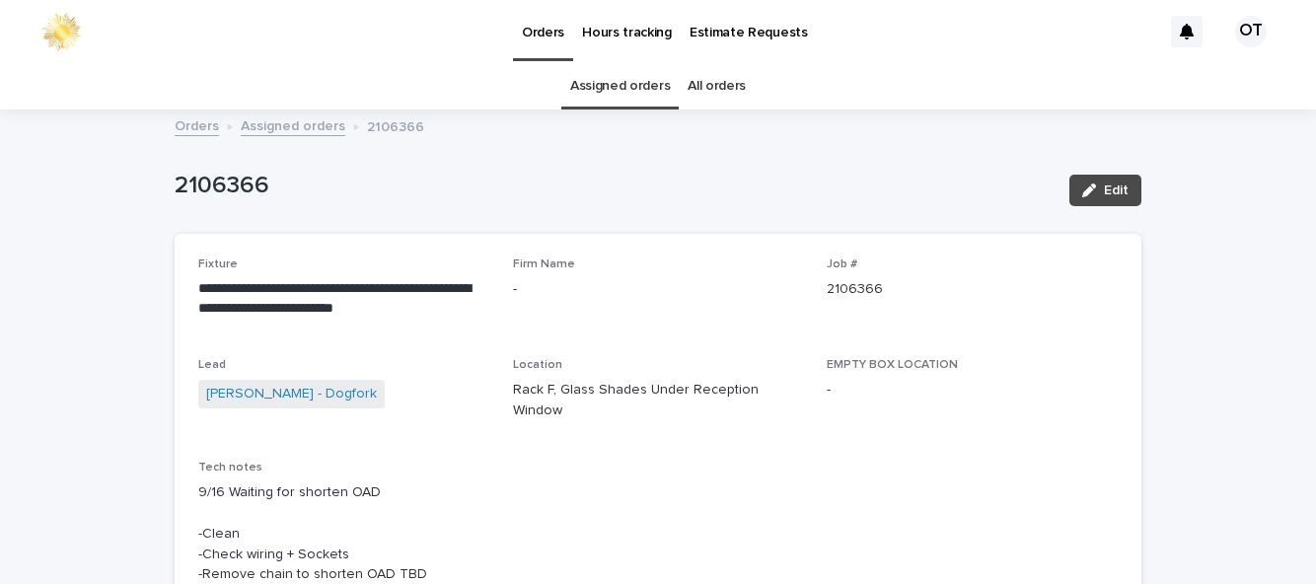
click at [637, 64] on link "Assigned orders" at bounding box center [620, 86] width 100 height 46
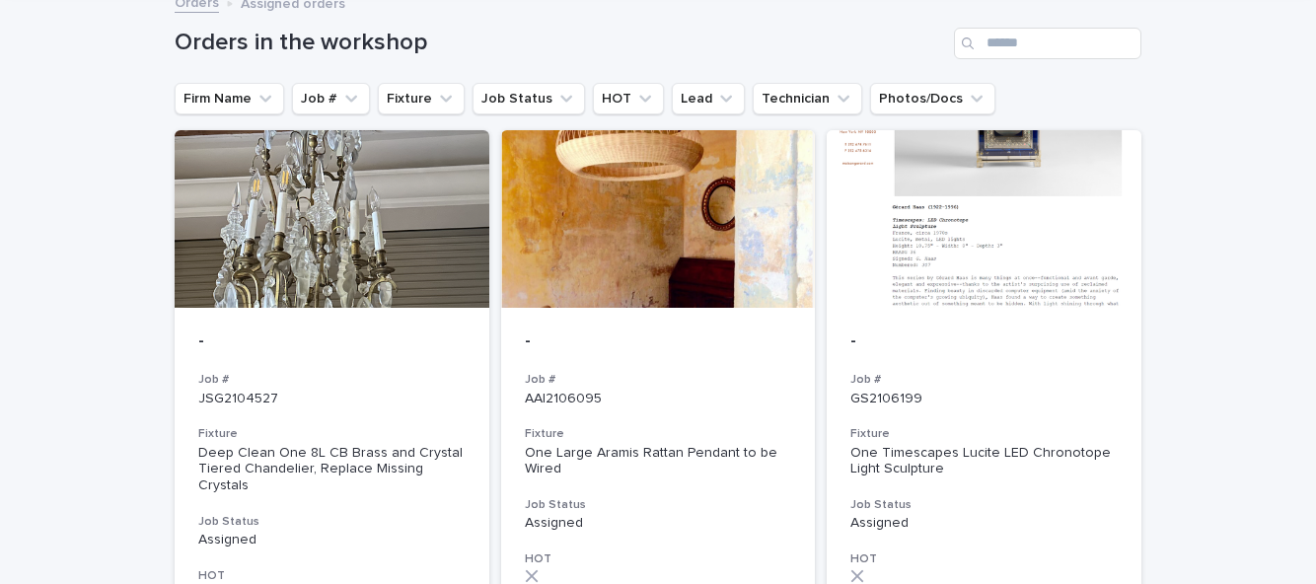
scroll to position [122, 0]
click at [683, 332] on p "-" at bounding box center [658, 343] width 267 height 22
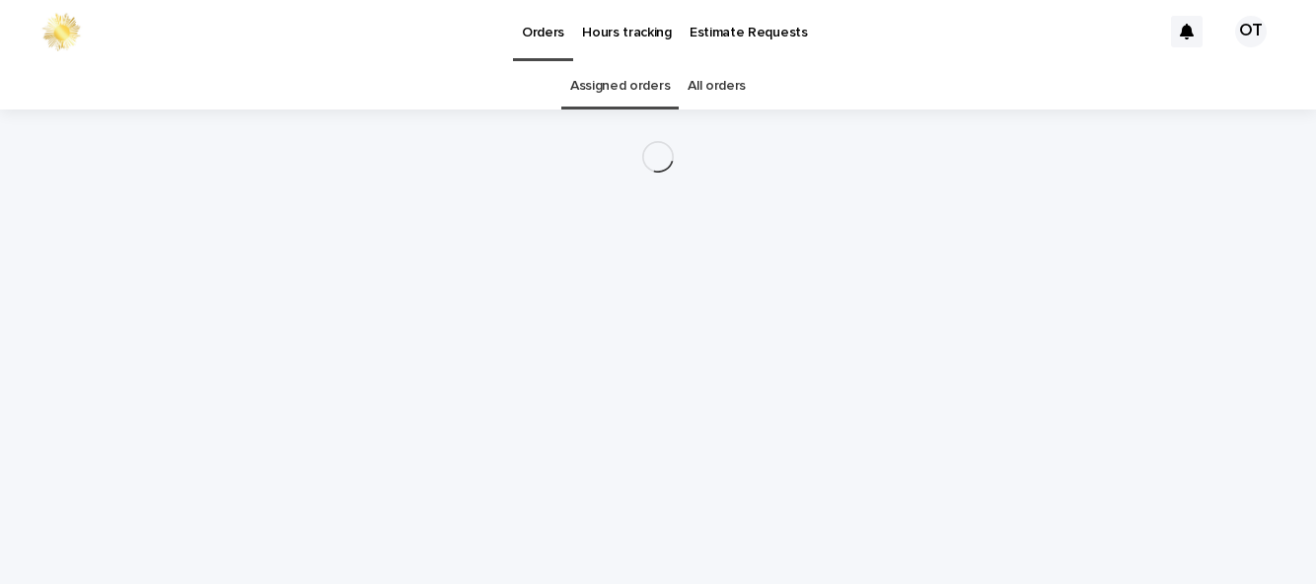
scroll to position [63, 0]
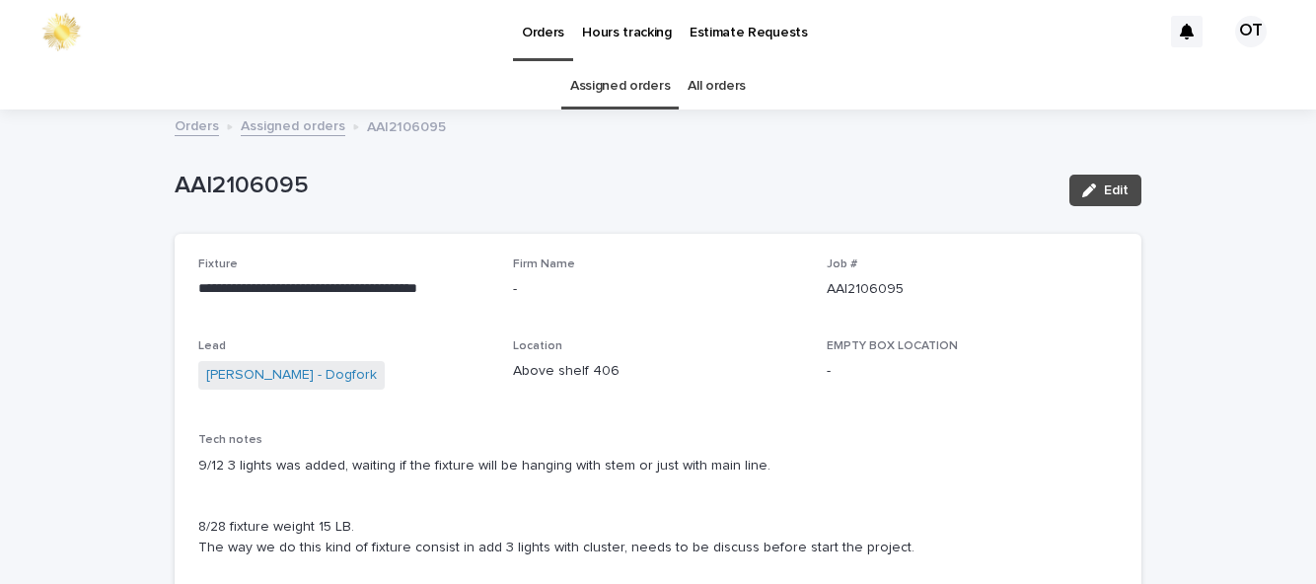
click at [621, 63] on link "Assigned orders" at bounding box center [620, 86] width 100 height 46
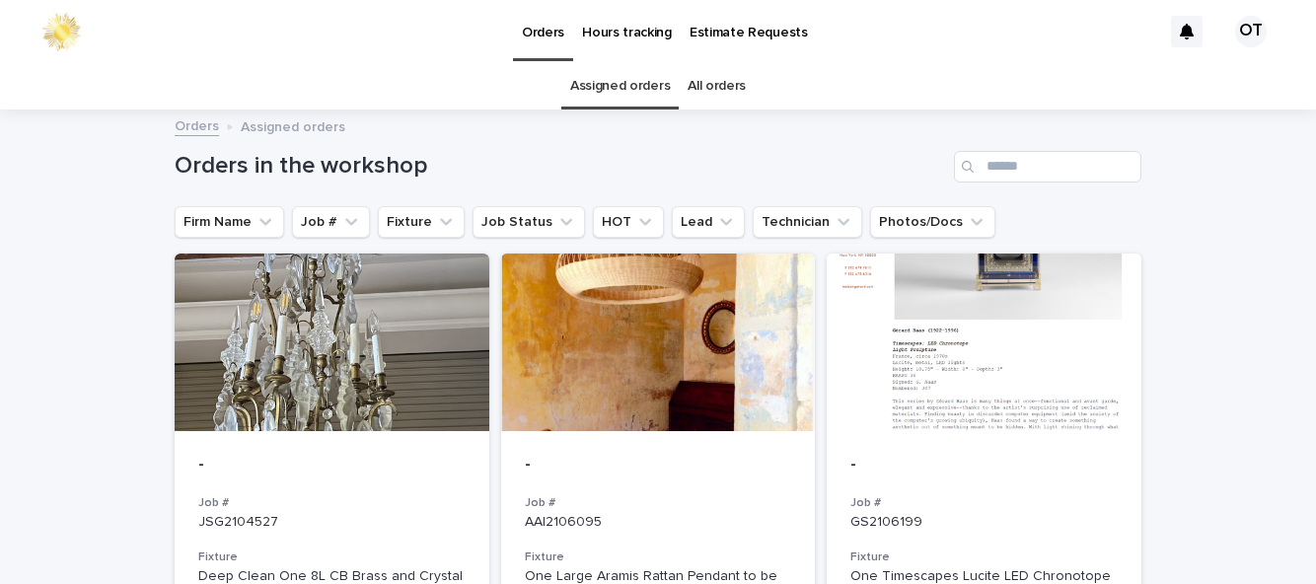
click at [405, 360] on div at bounding box center [332, 342] width 315 height 178
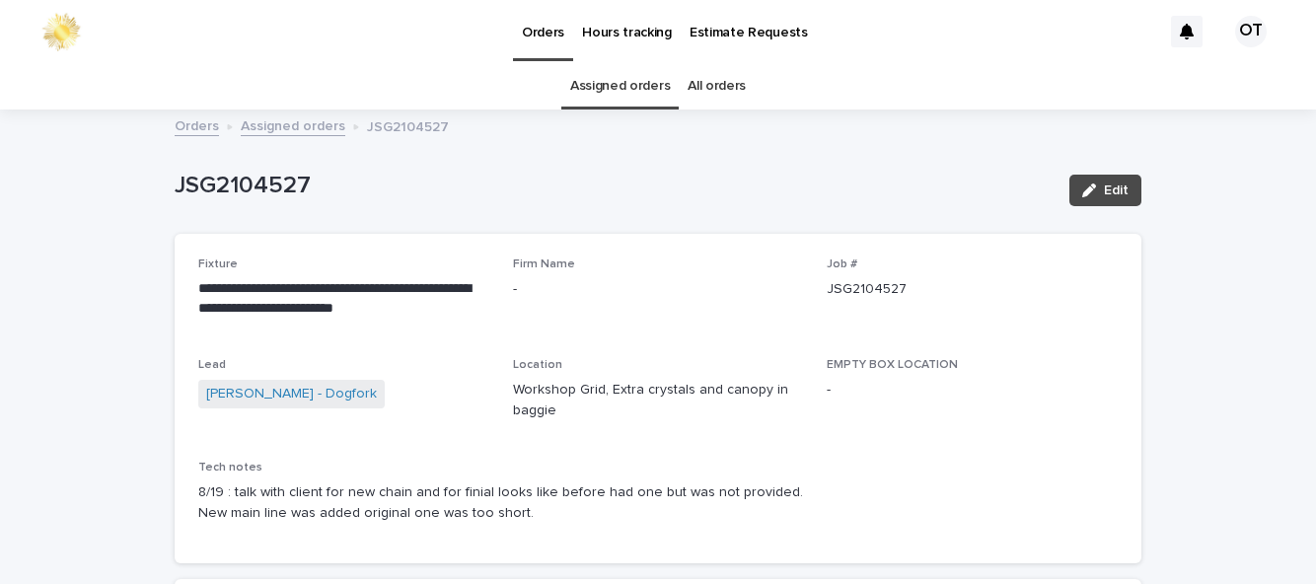
click at [643, 91] on link "Assigned orders" at bounding box center [620, 86] width 100 height 46
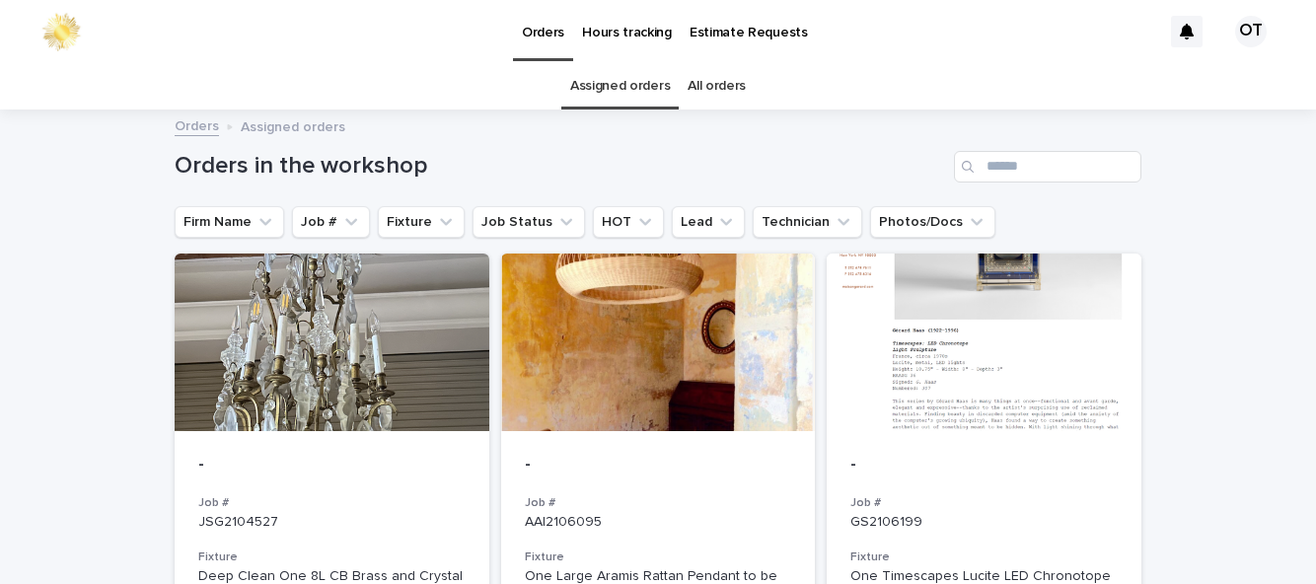
click at [1071, 430] on div at bounding box center [984, 342] width 315 height 178
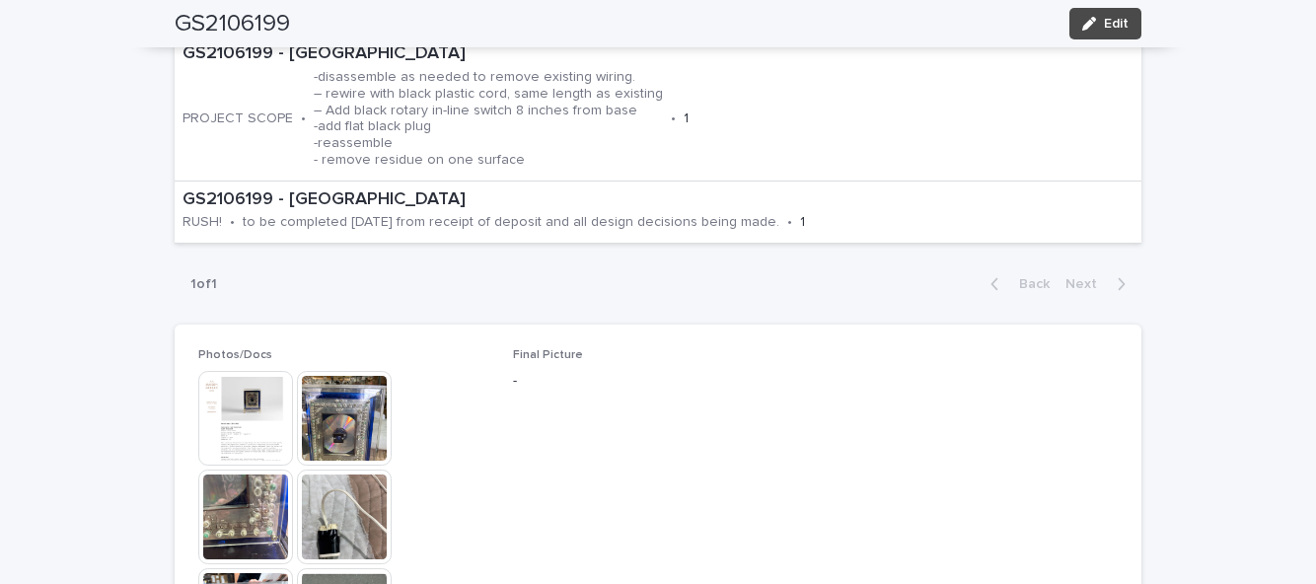
scroll to position [835, 0]
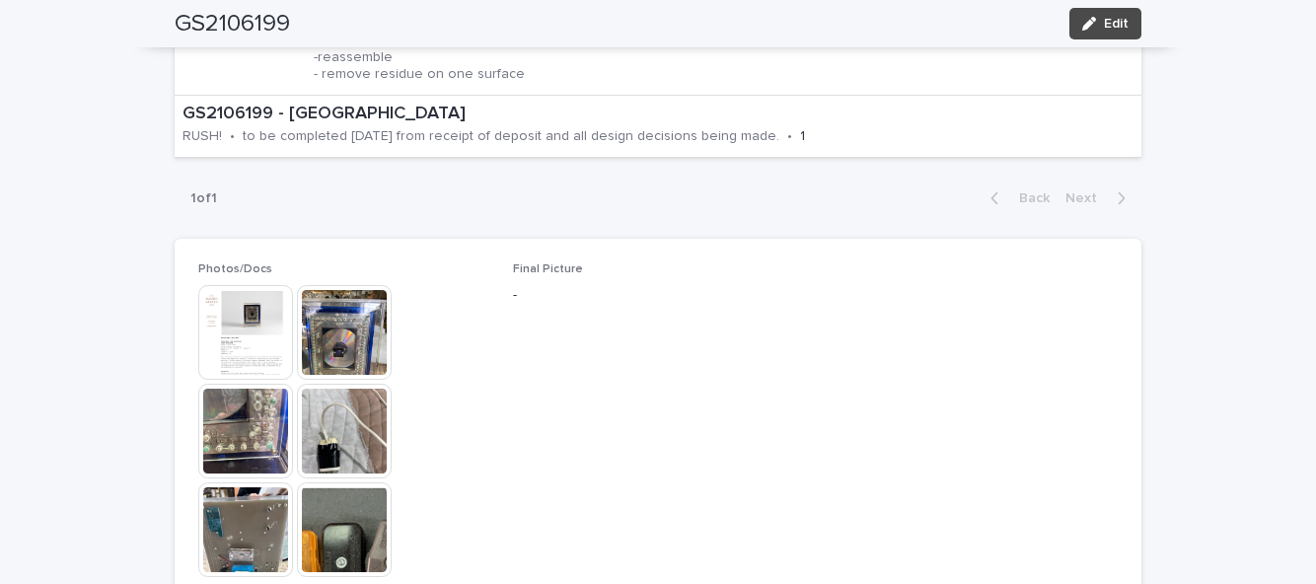
click at [235, 285] on img at bounding box center [245, 332] width 95 height 95
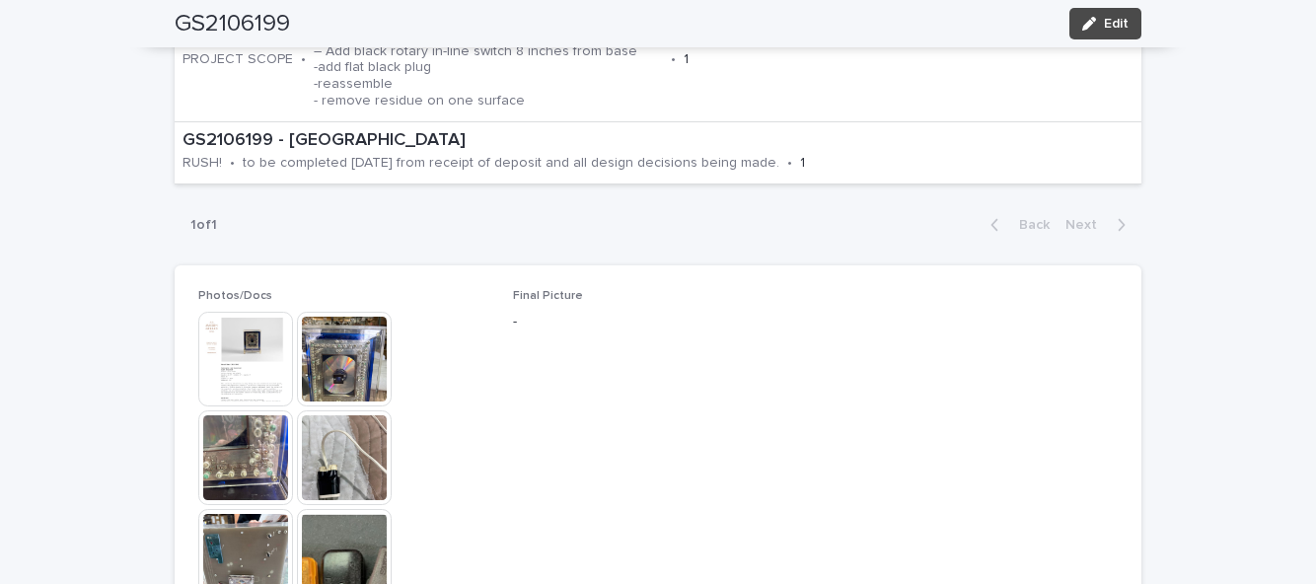
scroll to position [805, 0]
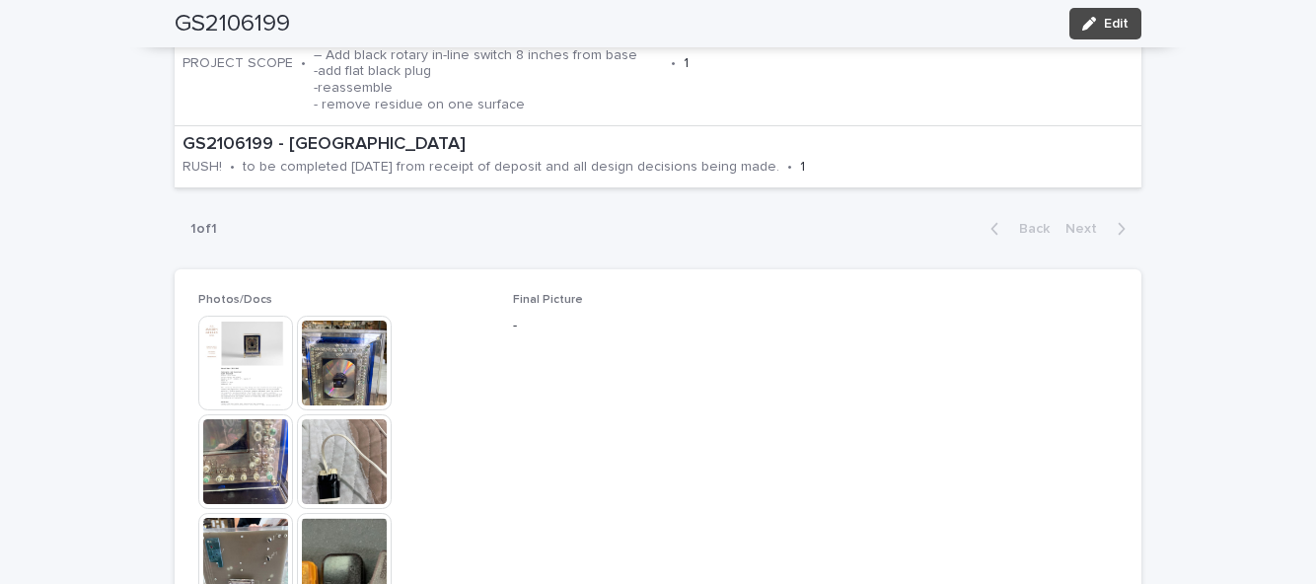
click at [243, 316] on img at bounding box center [245, 363] width 95 height 95
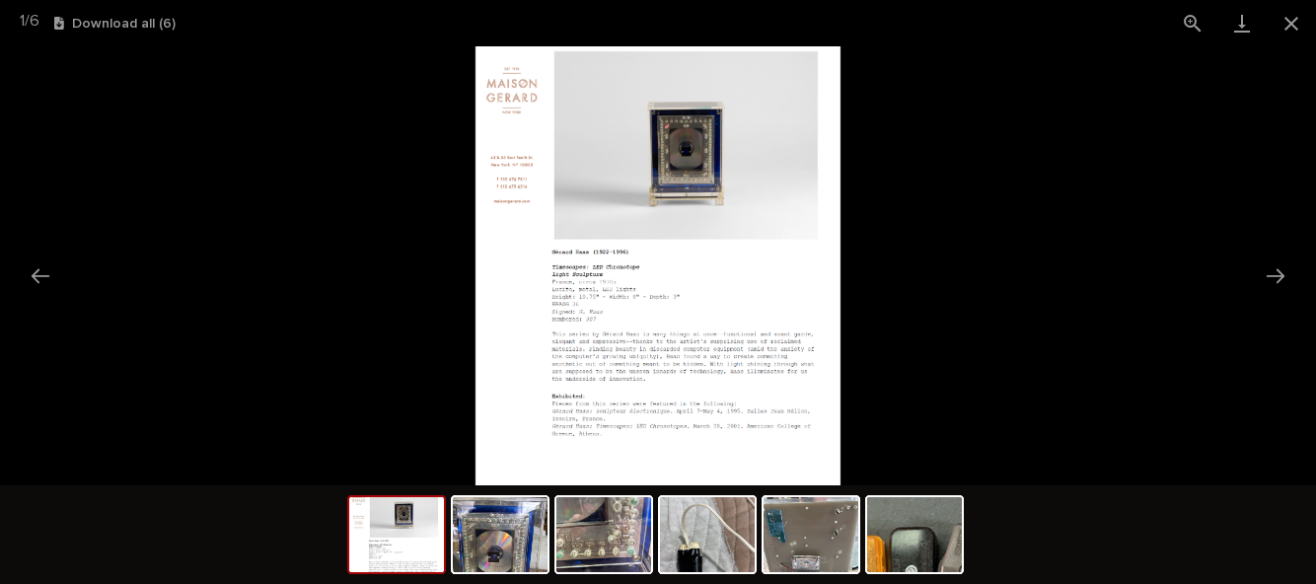
click at [1295, 30] on button "Close gallery" at bounding box center [1290, 23] width 49 height 46
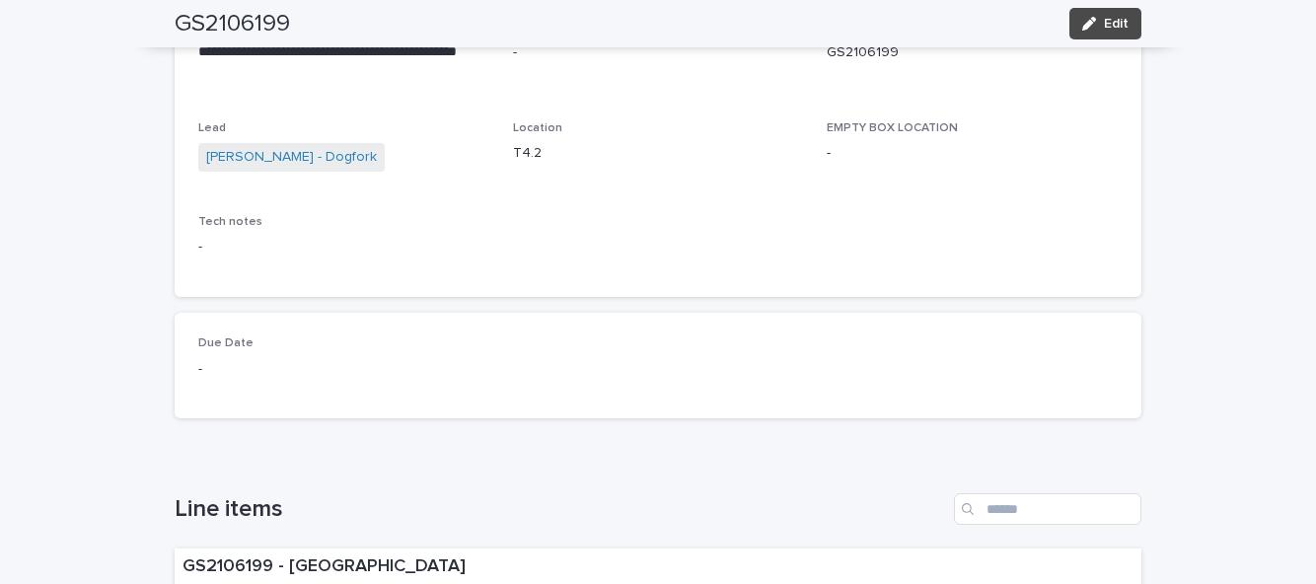
scroll to position [0, 0]
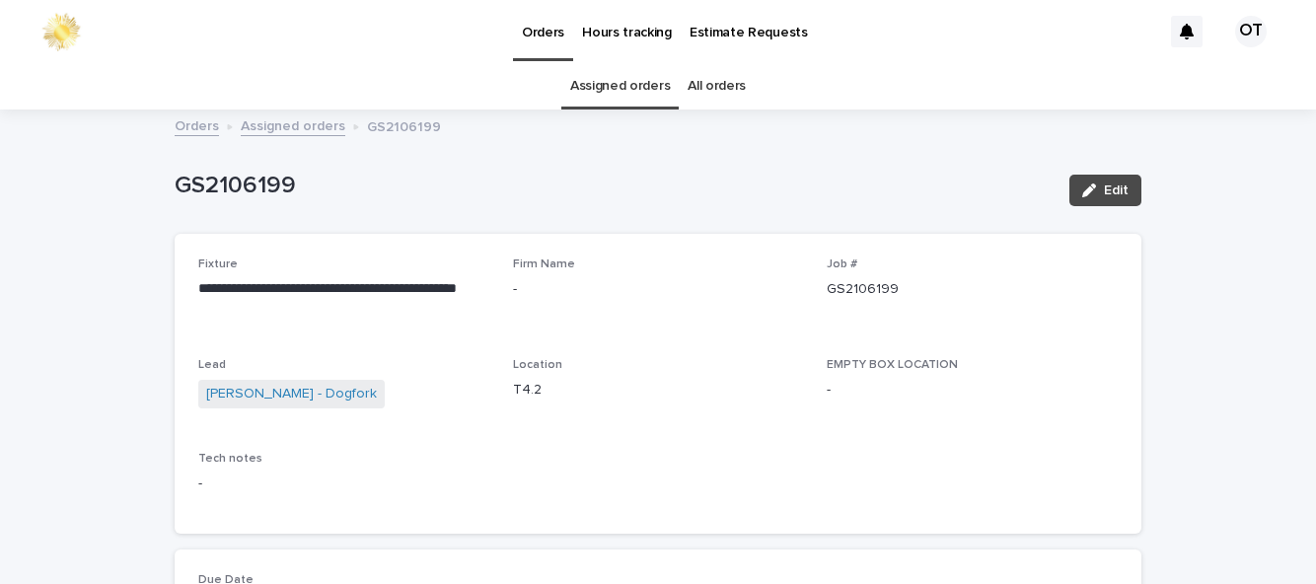
click at [633, 63] on link "Assigned orders" at bounding box center [620, 86] width 100 height 46
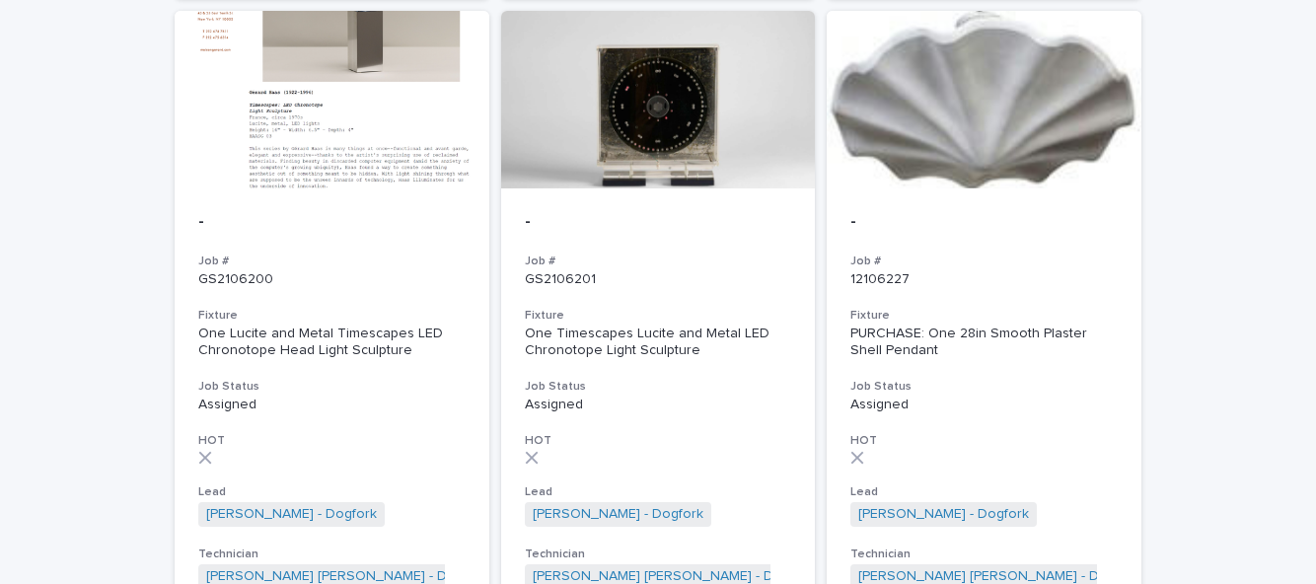
scroll to position [879, 0]
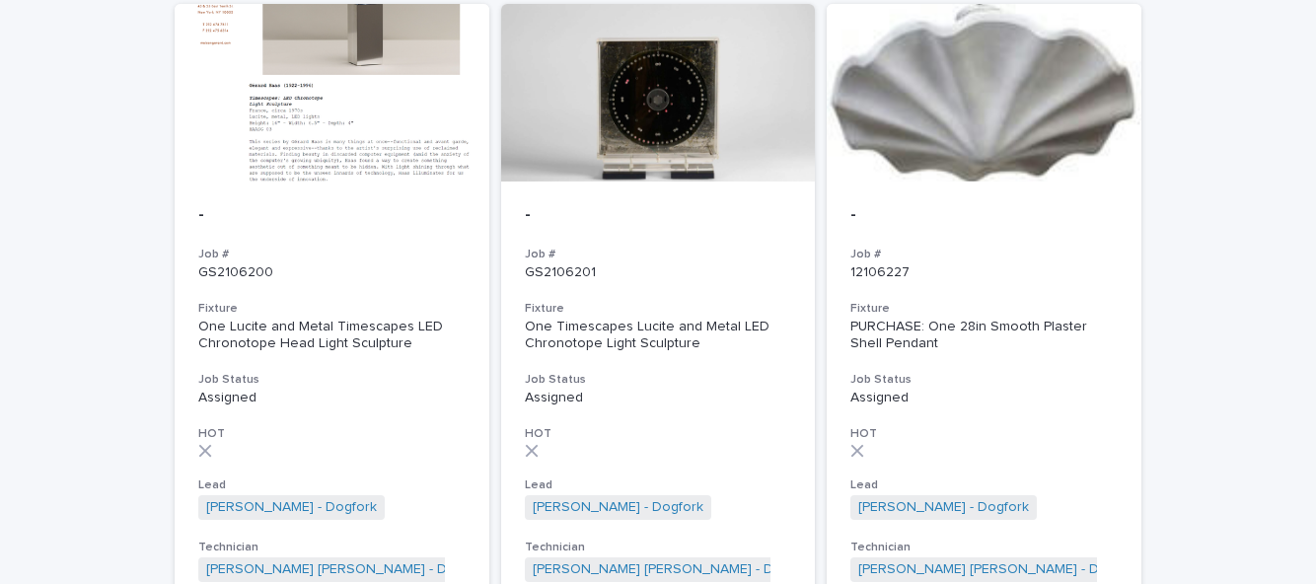
click at [773, 290] on div "- Job # GS2106201 Fixture One Timescapes Lucite and Metal LED Chronotope Light …" at bounding box center [658, 393] width 315 height 424
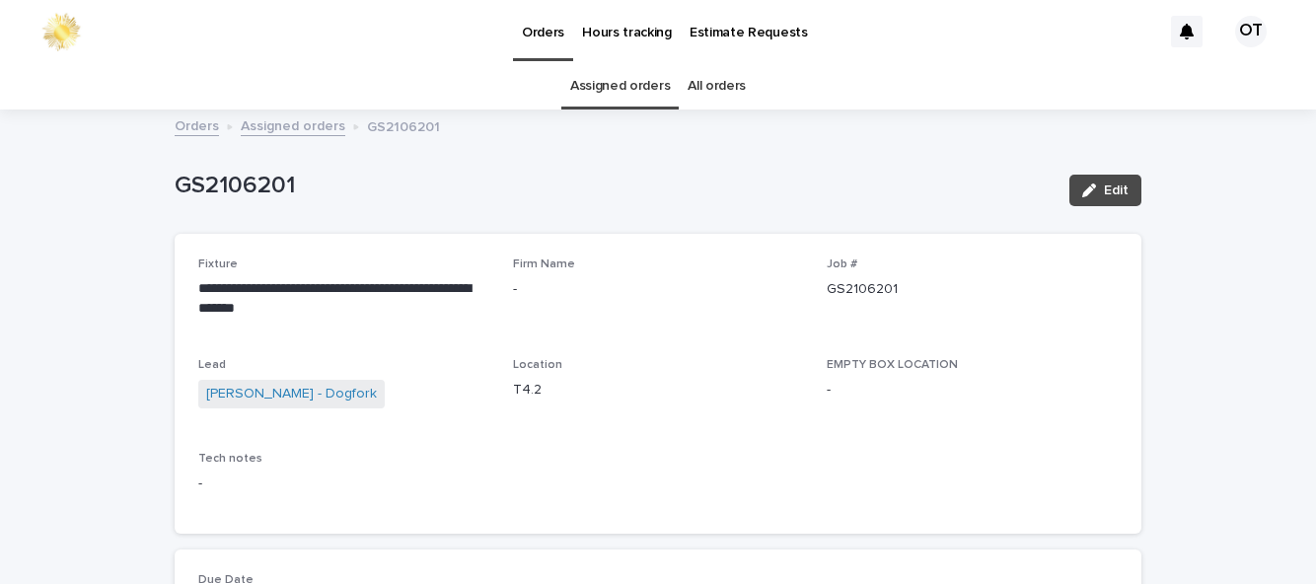
click at [614, 83] on link "Assigned orders" at bounding box center [620, 86] width 100 height 46
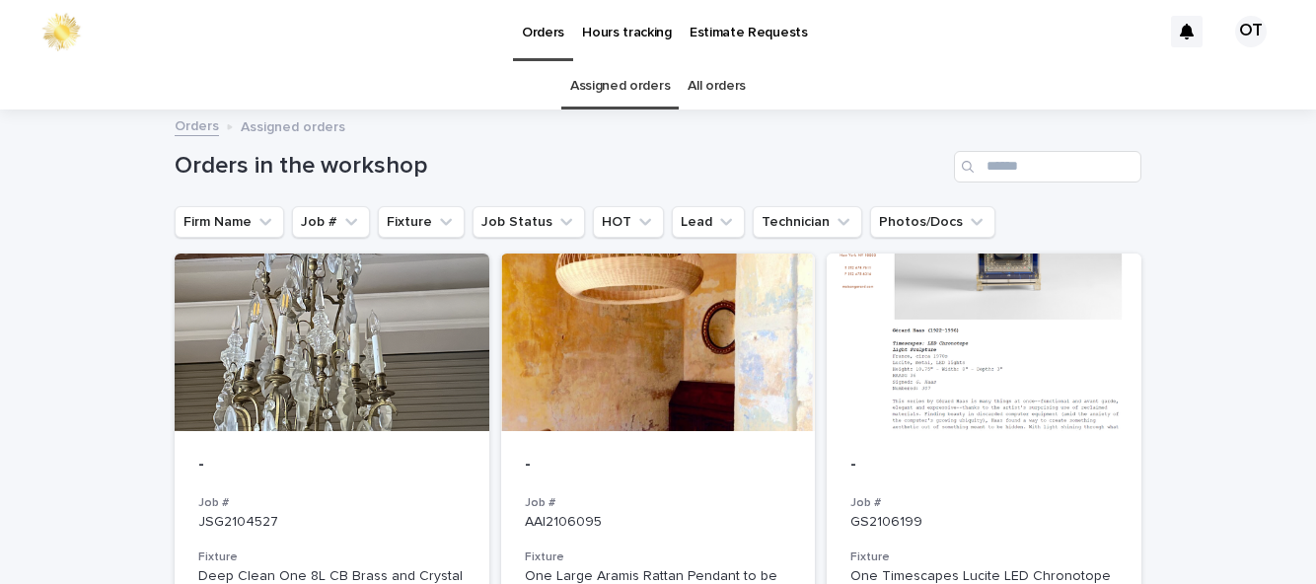
click at [984, 370] on div at bounding box center [984, 342] width 315 height 178
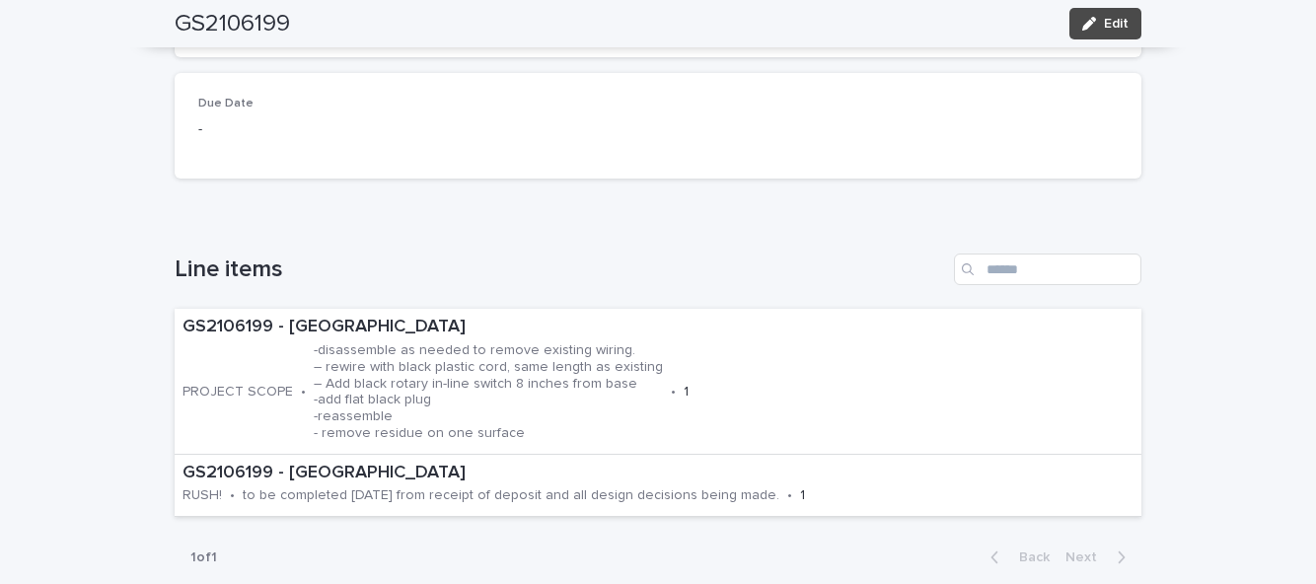
scroll to position [483, 0]
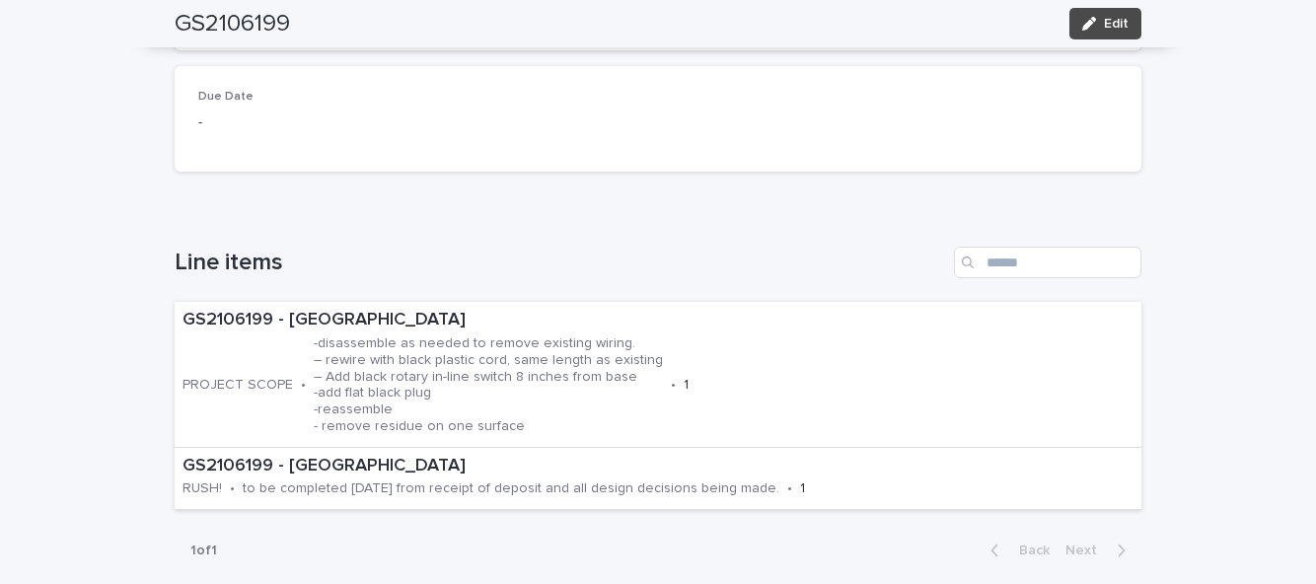
click at [51, 397] on div "**********" at bounding box center [658, 525] width 1316 height 1795
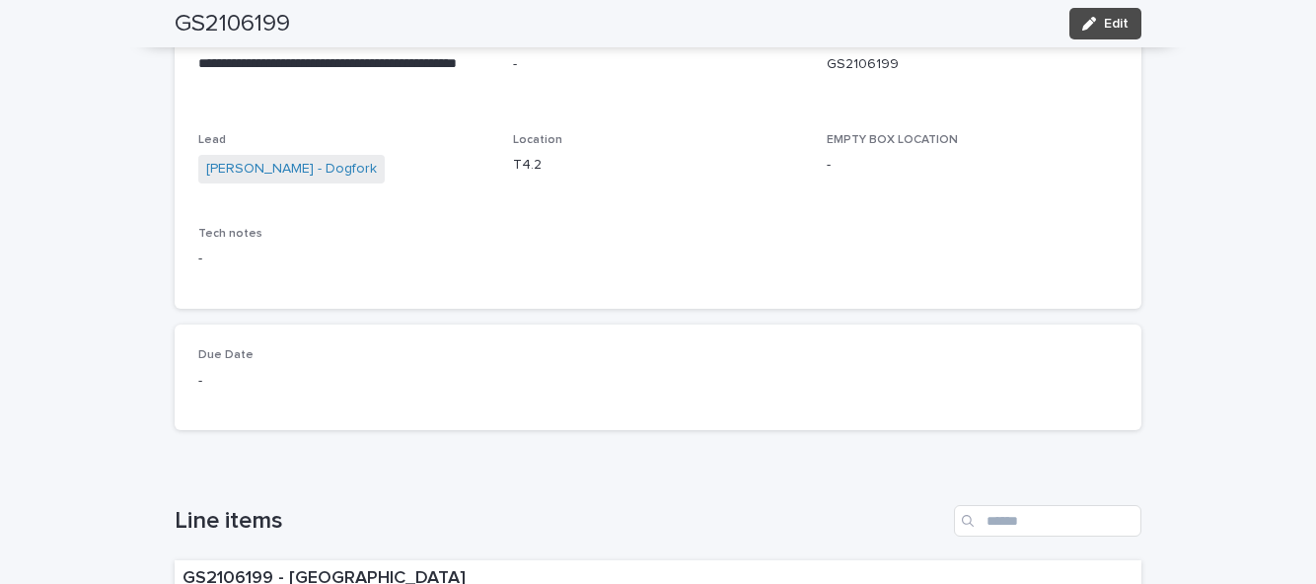
scroll to position [0, 0]
